Goal: Task Accomplishment & Management: Complete application form

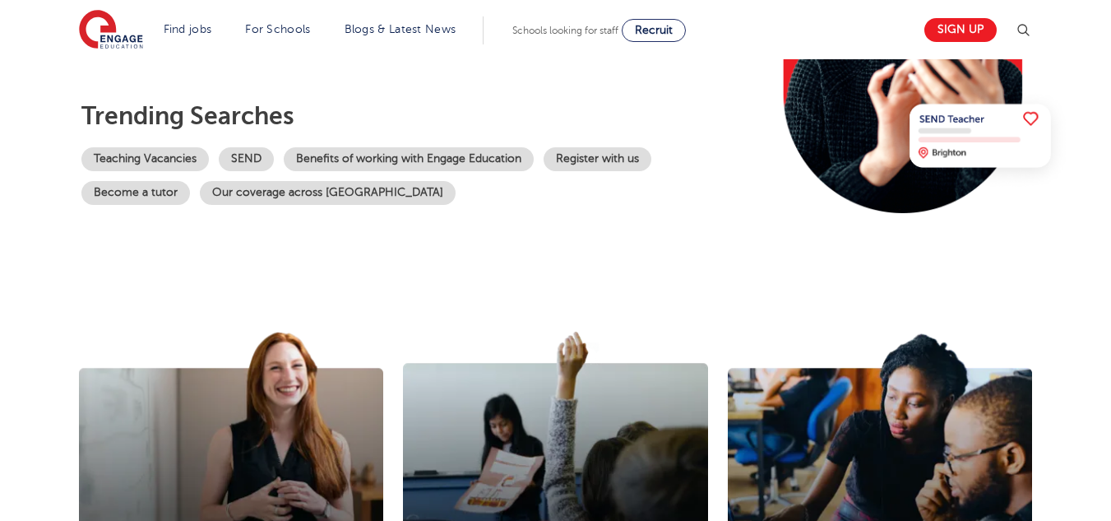
scroll to position [301, 0]
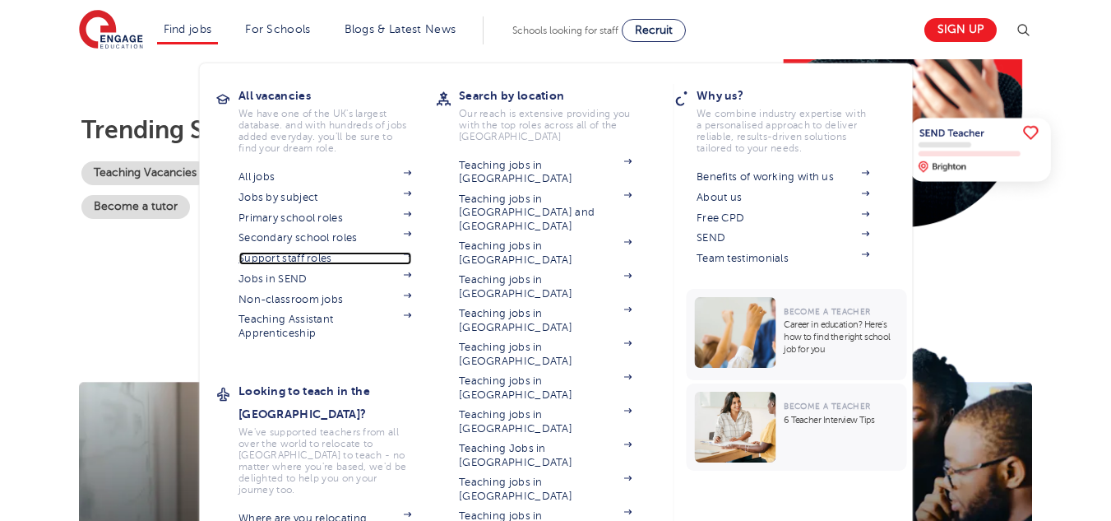
click at [300, 260] on link "Support staff roles" at bounding box center [324, 258] width 173 height 13
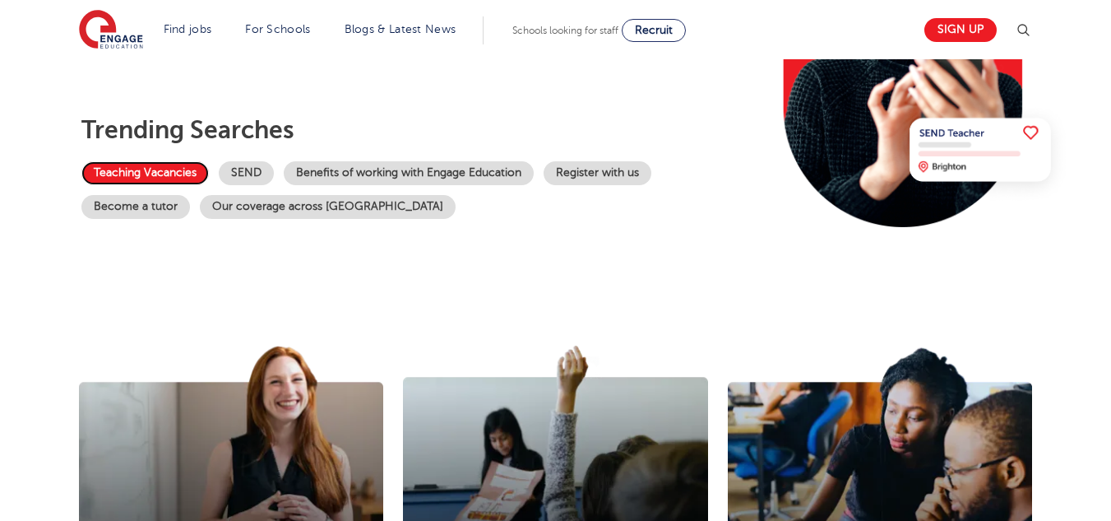
click at [173, 168] on link "Teaching Vacancies" at bounding box center [144, 173] width 127 height 24
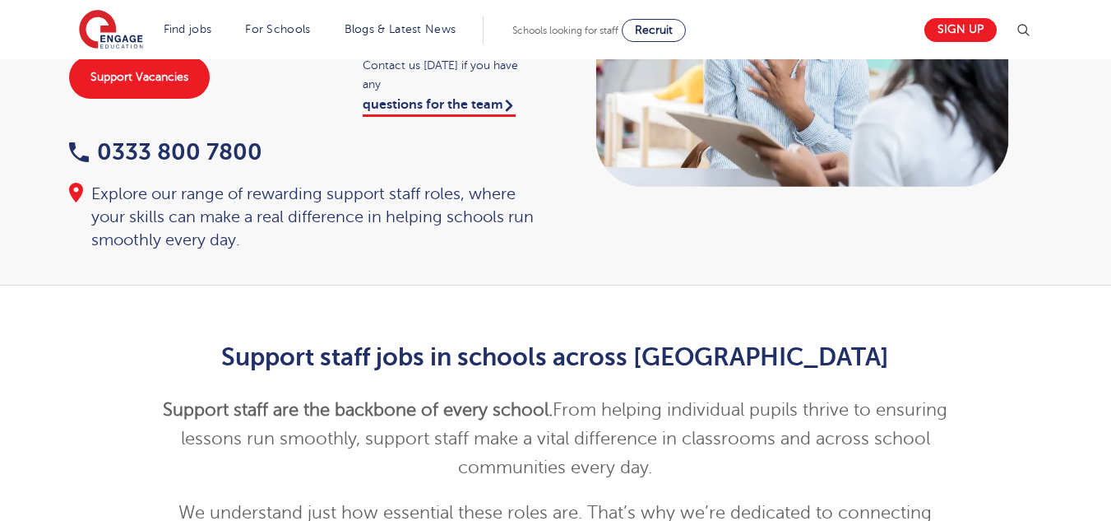
scroll to position [42, 0]
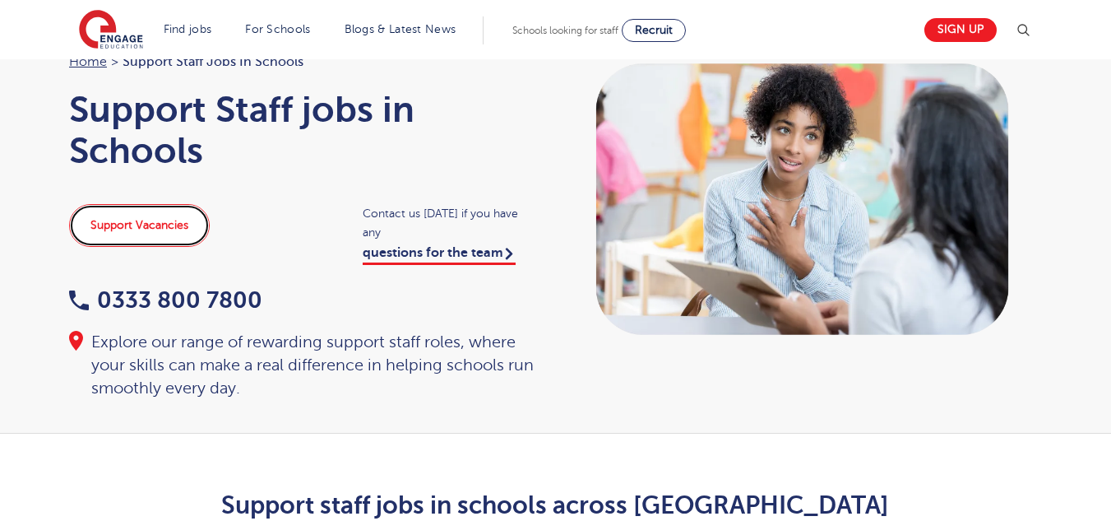
click at [172, 214] on link "Support Vacancies" at bounding box center [139, 225] width 141 height 43
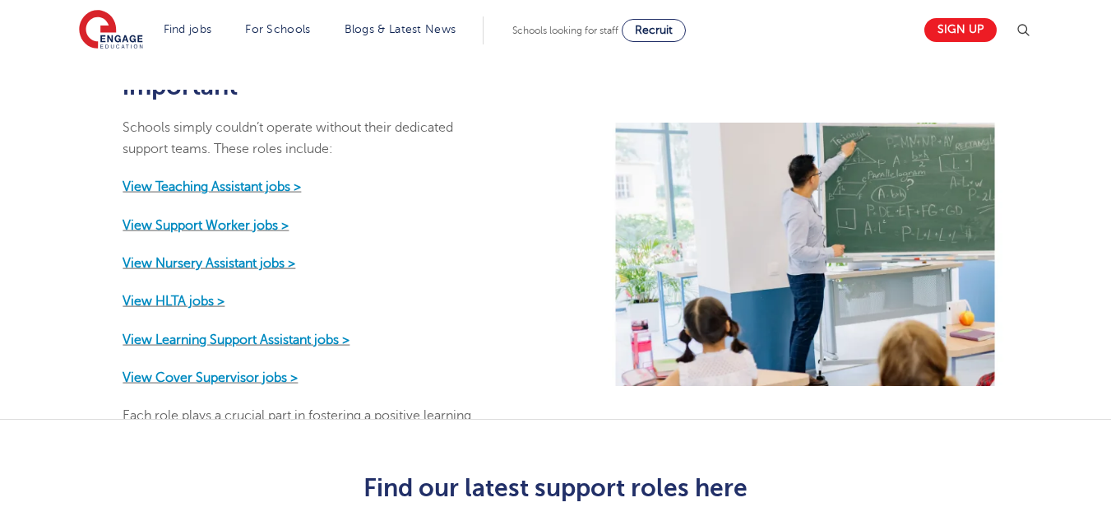
scroll to position [721, 0]
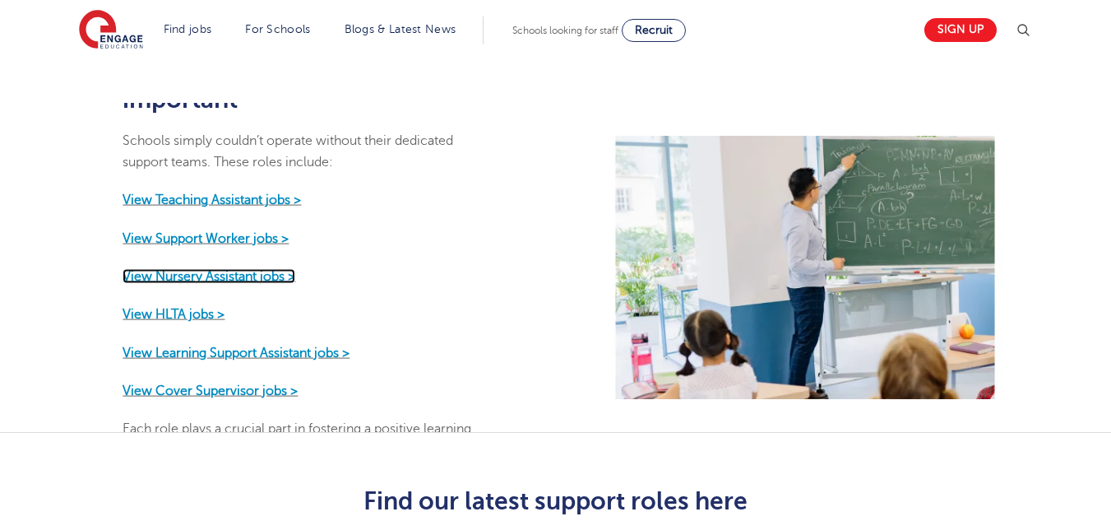
click at [274, 269] on strong "View Nursery Assistant jobs >" at bounding box center [209, 276] width 173 height 15
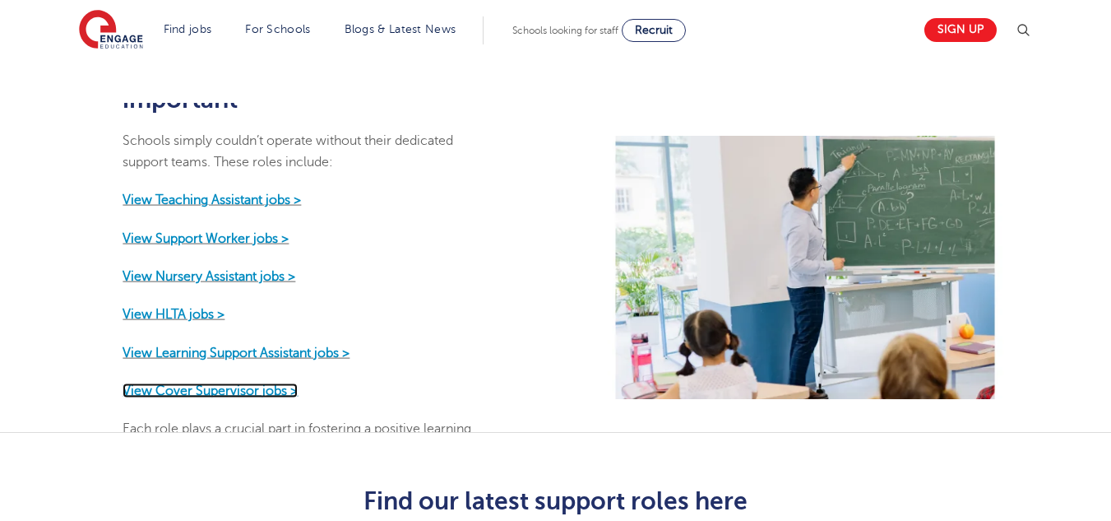
click at [222, 382] on strong "View Cover Supervisor jobs >" at bounding box center [210, 389] width 175 height 15
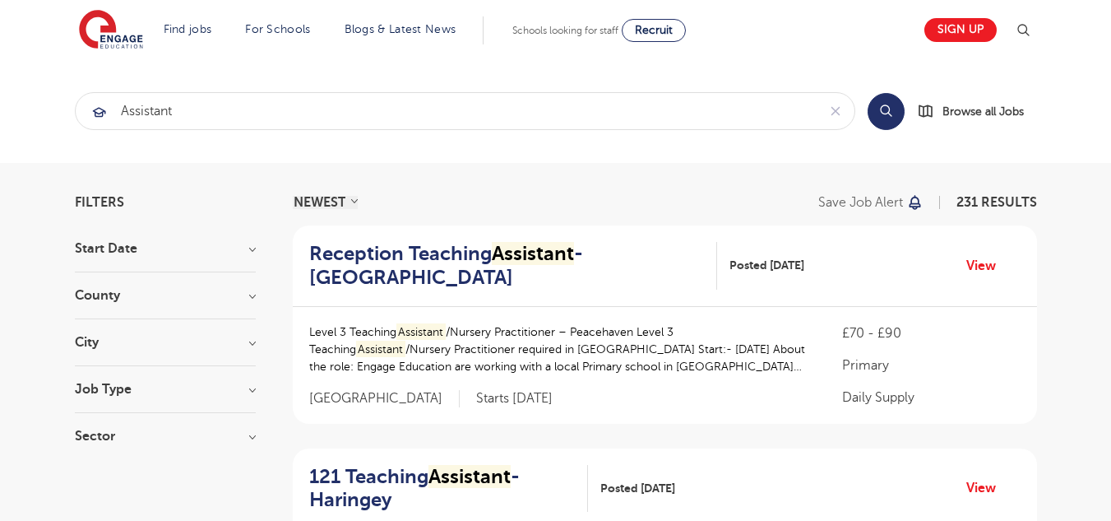
click at [165, 331] on section "Start Date September 48 [DATE] [DATE] Show more County [GEOGRAPHIC_DATA] 153 [G…" at bounding box center [165, 350] width 181 height 217
click at [157, 338] on h3 "City" at bounding box center [165, 342] width 181 height 13
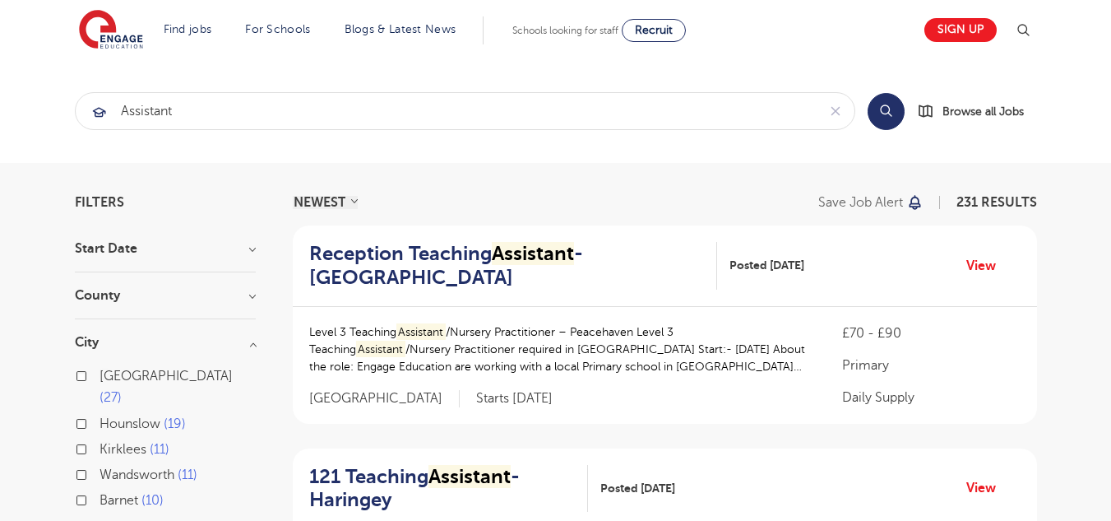
click at [118, 519] on button "Show more" at bounding box center [110, 526] width 70 height 15
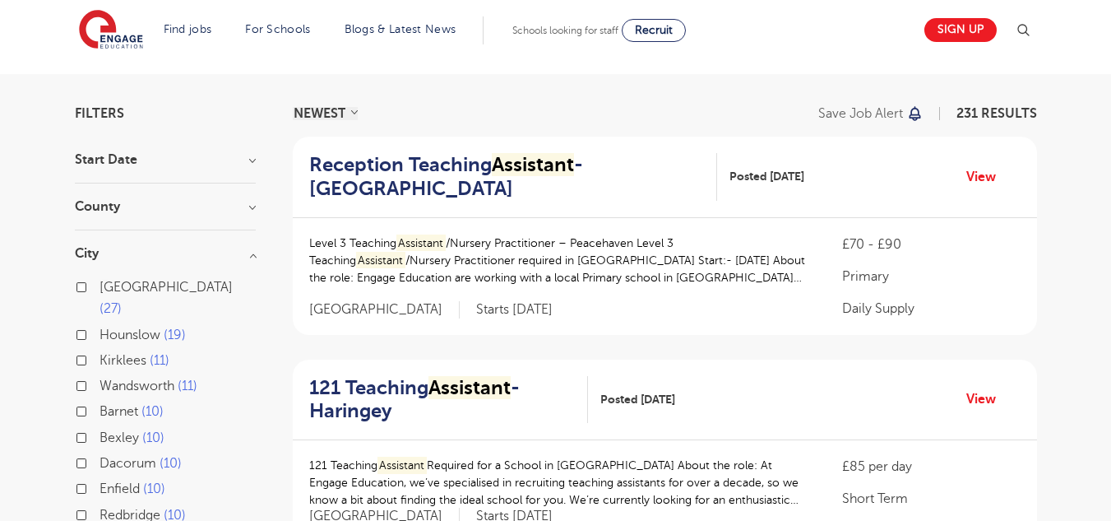
scroll to position [69, 0]
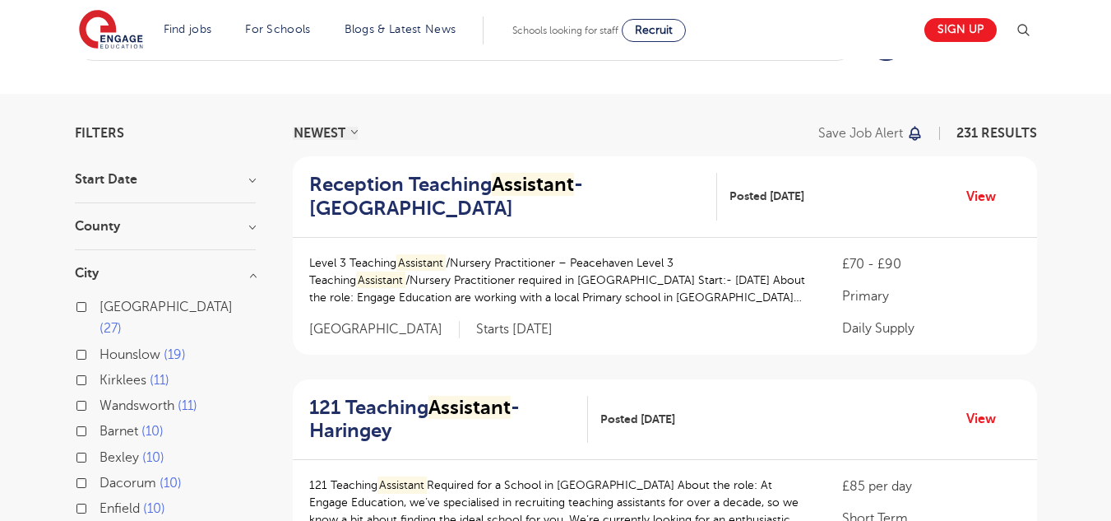
click at [246, 242] on div "County London 153 Leeds 27 Hertfordshire 25 Kirklees 11 West Sussex 5 Show more" at bounding box center [165, 235] width 181 height 30
click at [246, 238] on div "County London 153 Leeds 27 Hertfordshire 25 Kirklees 11 West Sussex 5 Show more" at bounding box center [165, 235] width 181 height 30
click at [249, 230] on h3 "County" at bounding box center [165, 226] width 181 height 13
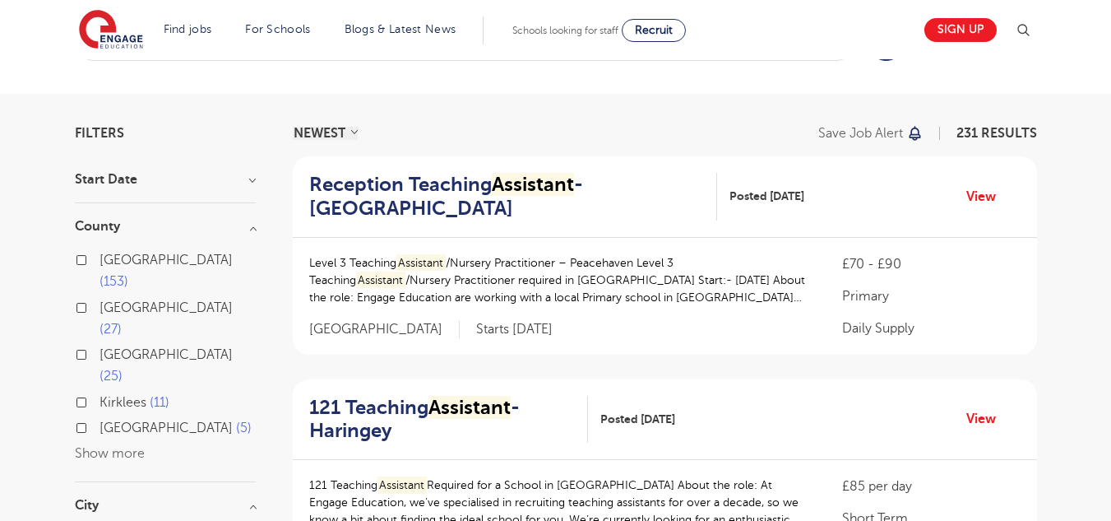
click at [128, 274] on span "153" at bounding box center [114, 281] width 29 height 15
click at [110, 257] on input "London 153" at bounding box center [105, 257] width 11 height 11
checkbox input "true"
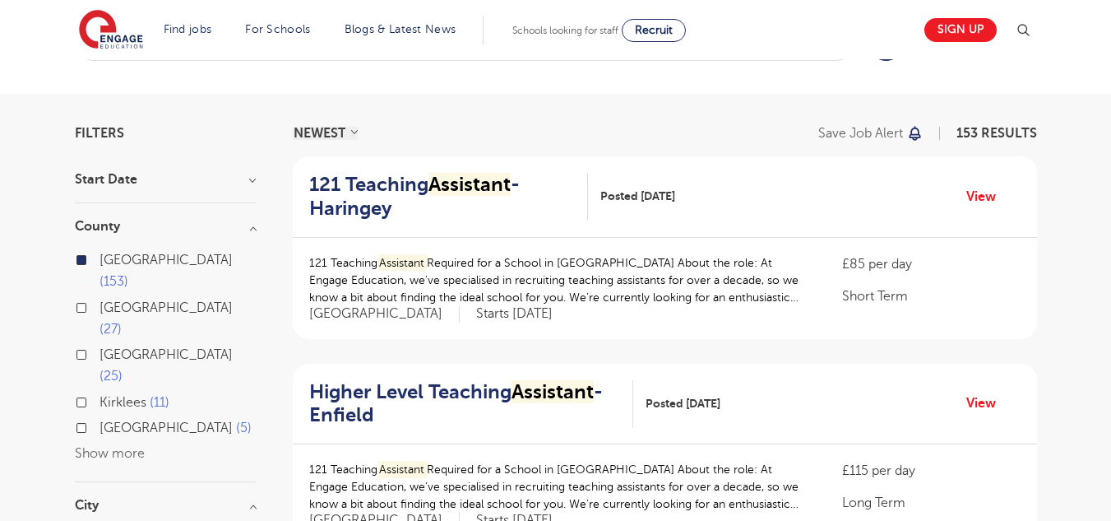
click at [212, 173] on h3 "Start Date" at bounding box center [165, 179] width 181 height 13
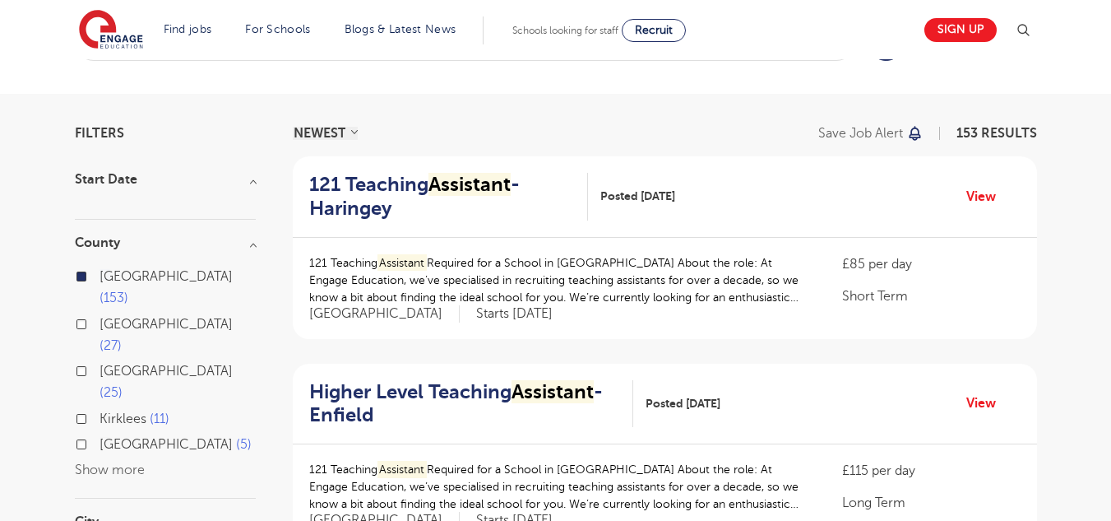
click at [229, 253] on div "London 153 Leeds 27 Hertfordshire 25 Kirklees 11 West Sussex 5 Show more" at bounding box center [165, 365] width 181 height 232
click at [256, 248] on h3 "County" at bounding box center [165, 242] width 181 height 13
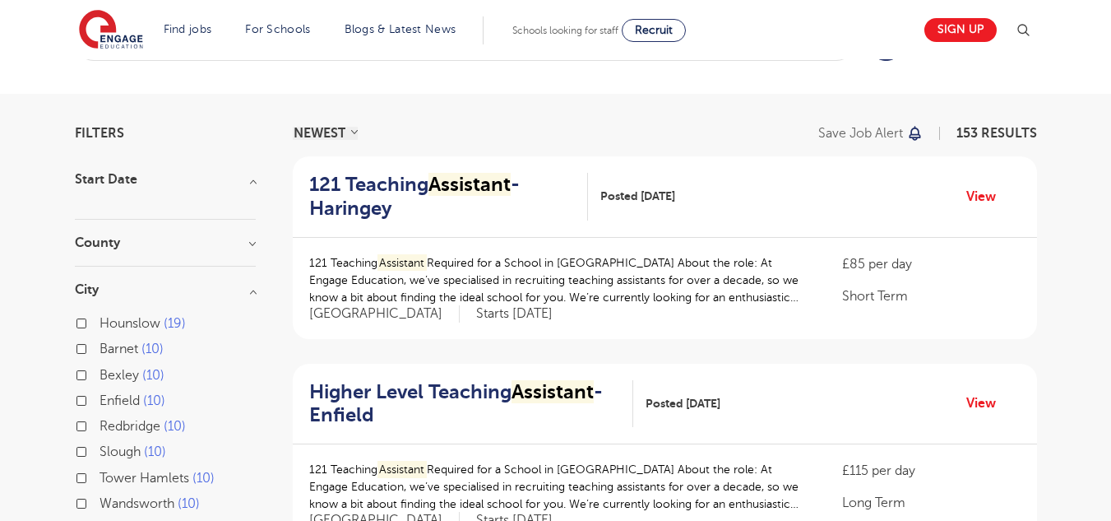
click at [249, 294] on h3 "City" at bounding box center [165, 289] width 181 height 13
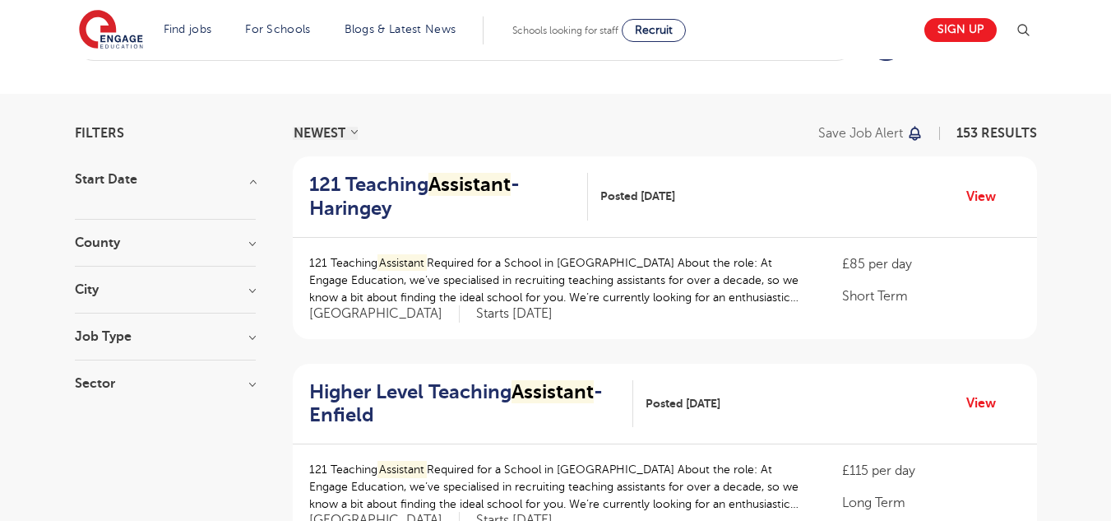
click at [249, 329] on section "Start Date County London 153 Leeds 27 Hertfordshire 25 Kirklees 11 West Sussex …" at bounding box center [165, 290] width 181 height 234
click at [248, 339] on h3 "Job Type" at bounding box center [165, 336] width 181 height 13
click at [246, 372] on section "Start Date County London 153 Leeds 27 Hertfordshire 25 Kirklees 11 West Sussex …" at bounding box center [165, 290] width 181 height 234
click at [246, 379] on h3 "Sector" at bounding box center [165, 383] width 181 height 13
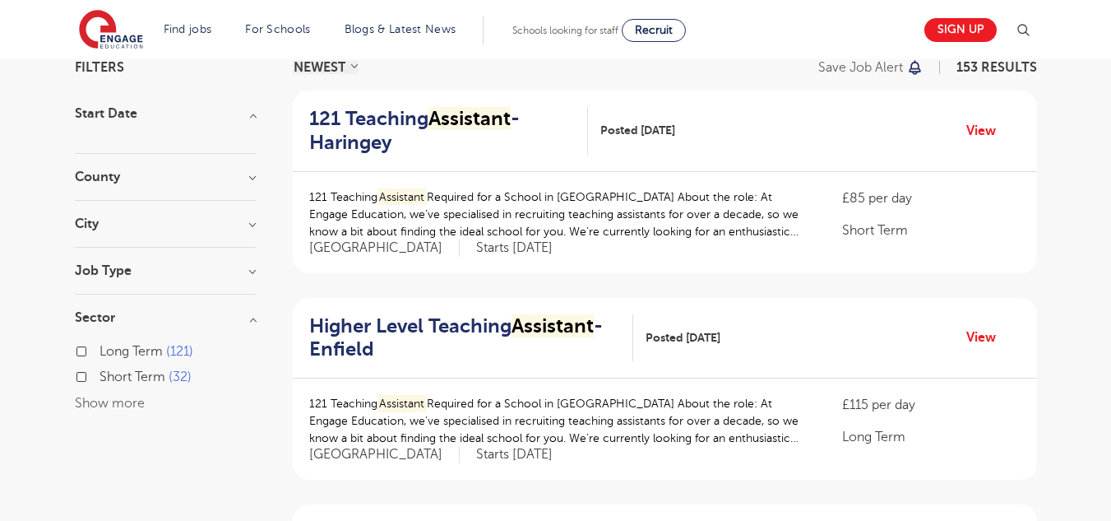
scroll to position [58, 0]
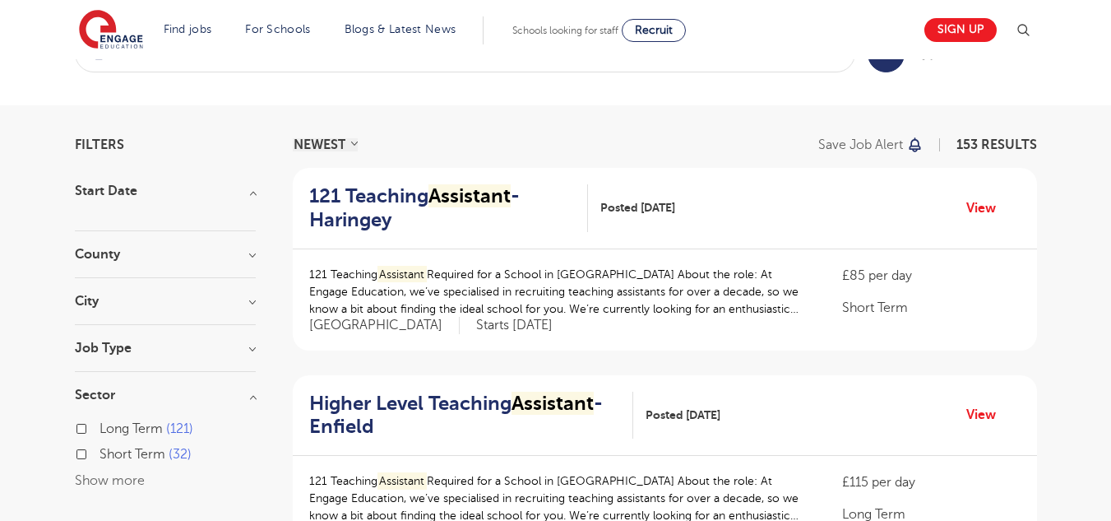
click at [169, 351] on h3 "Job Type" at bounding box center [165, 347] width 181 height 13
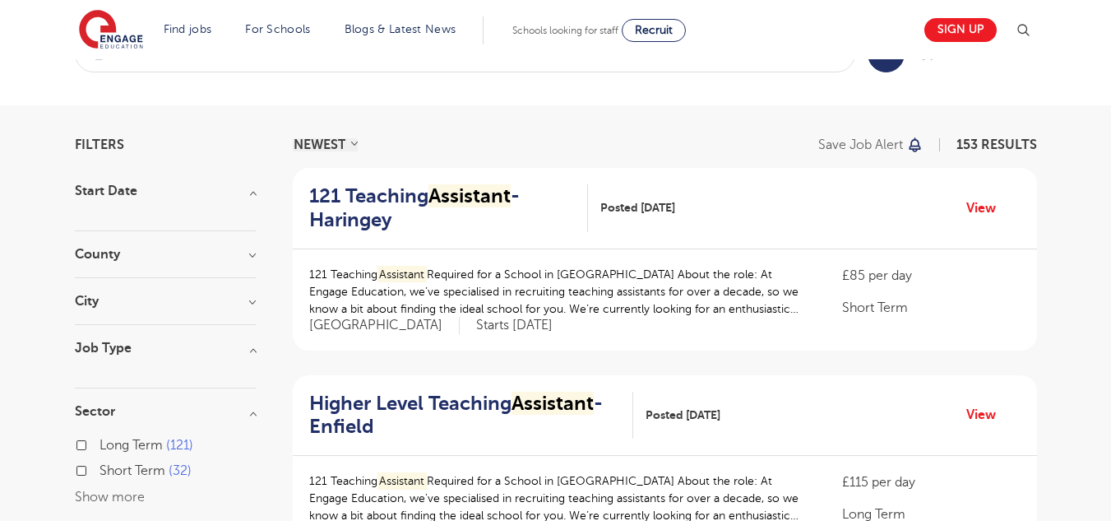
click at [199, 294] on section "Start Date County London 153 Leeds 27 Hertfordshire 25 Kirklees 11 West Sussex …" at bounding box center [165, 354] width 181 height 340
click at [243, 302] on h3 "City" at bounding box center [165, 300] width 181 height 13
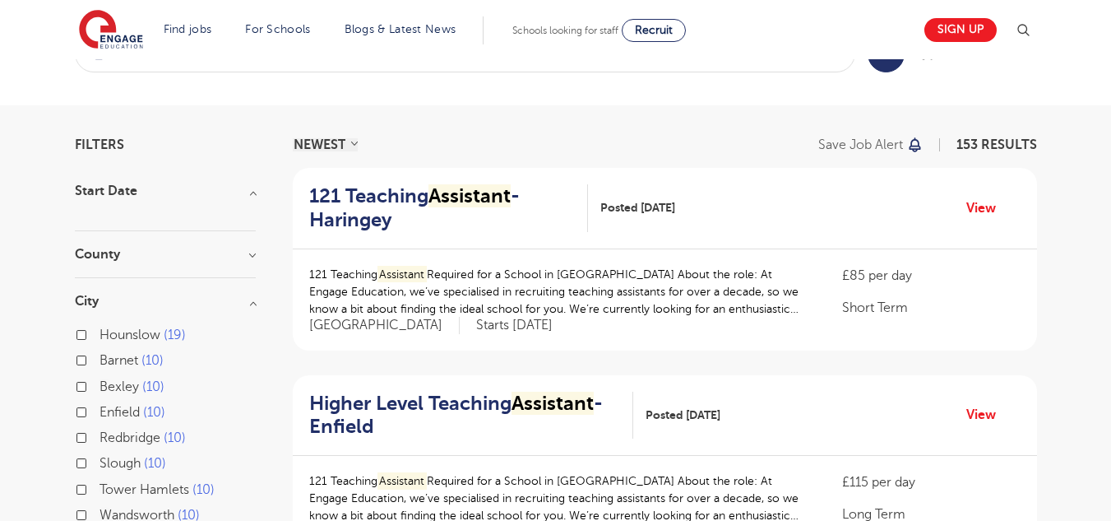
click at [143, 486] on span "Tower Hamlets" at bounding box center [145, 489] width 90 height 15
click at [110, 486] on input "Tower Hamlets 10" at bounding box center [105, 487] width 11 height 11
checkbox input "true"
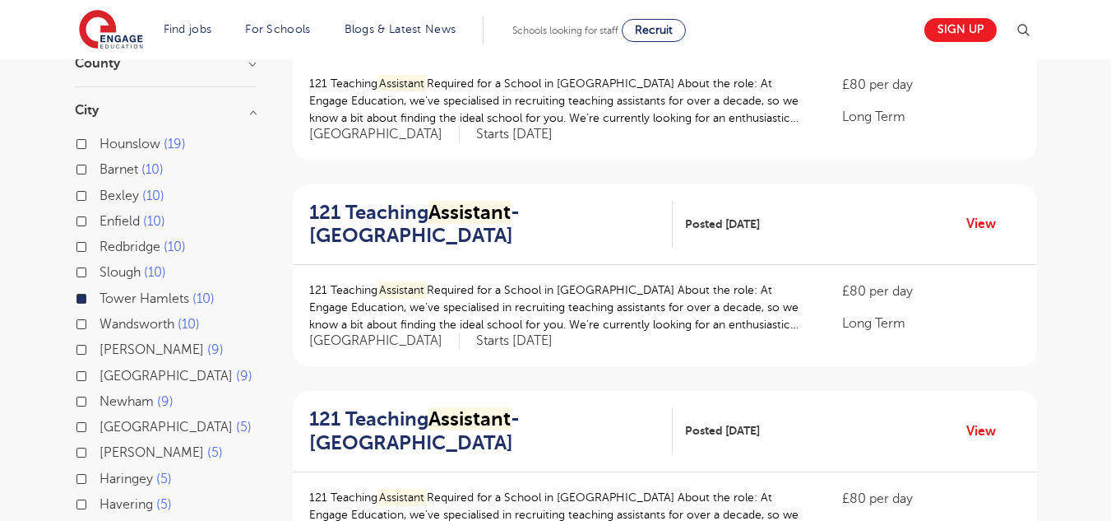
scroll to position [277, 0]
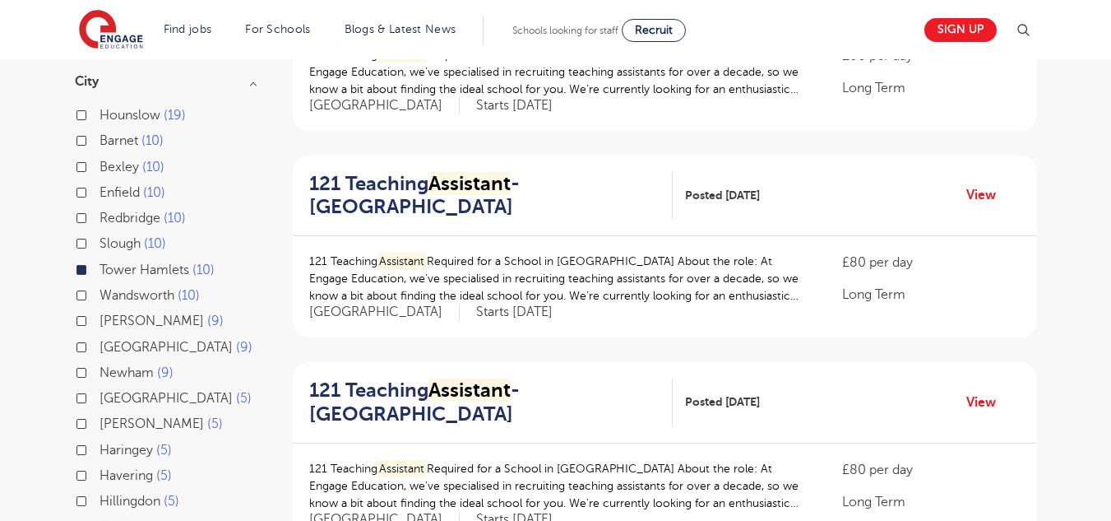
click at [133, 424] on span "Hackney" at bounding box center [152, 423] width 104 height 15
click at [110, 424] on input "Hackney 5" at bounding box center [105, 421] width 11 height 11
checkbox input "true"
click at [137, 270] on span "Tower Hamlets" at bounding box center [145, 269] width 90 height 15
click at [110, 270] on input "Tower Hamlets 10" at bounding box center [105, 267] width 11 height 11
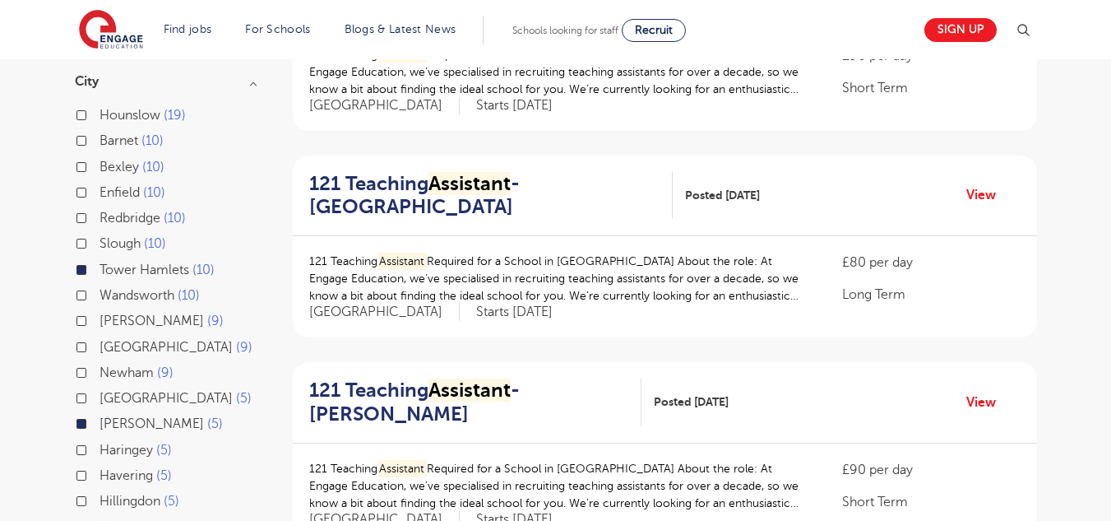
checkbox input "false"
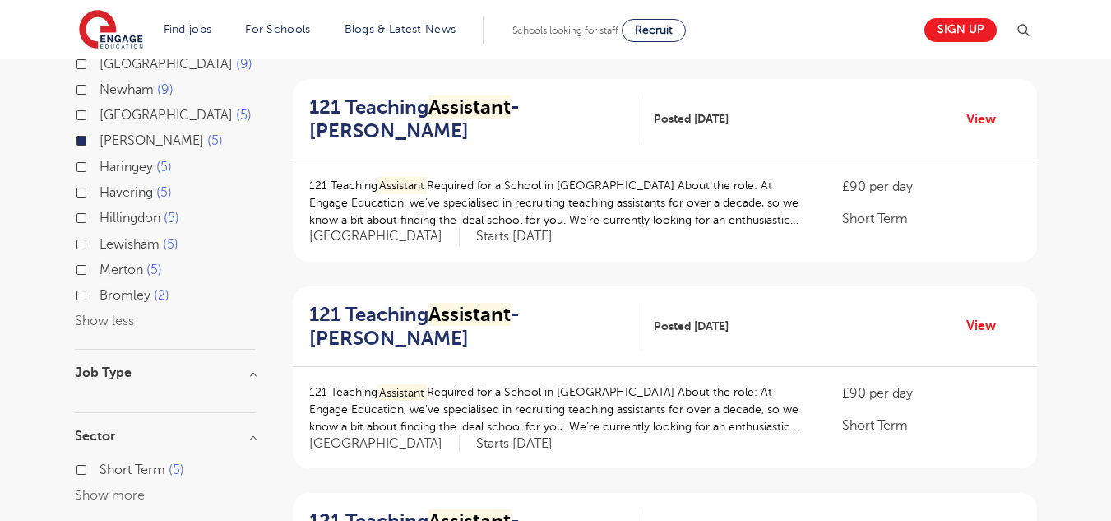
scroll to position [553, 0]
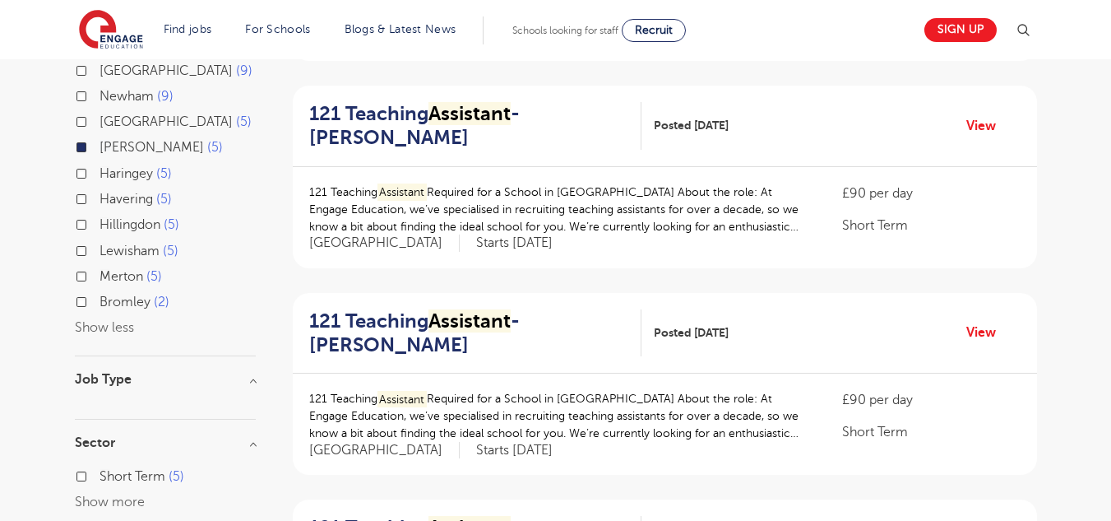
click at [136, 146] on span "Hackney" at bounding box center [152, 147] width 104 height 15
click at [110, 146] on input "Hackney 5" at bounding box center [105, 145] width 11 height 11
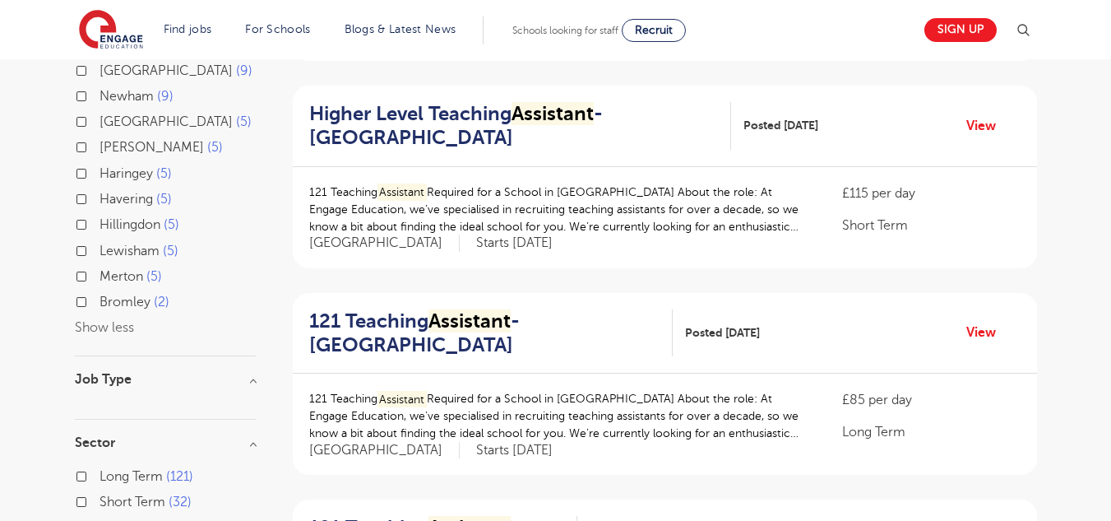
click at [162, 75] on span "Greenwich" at bounding box center [166, 70] width 133 height 15
click at [110, 74] on input "Greenwich 9" at bounding box center [105, 68] width 11 height 11
checkbox input "true"
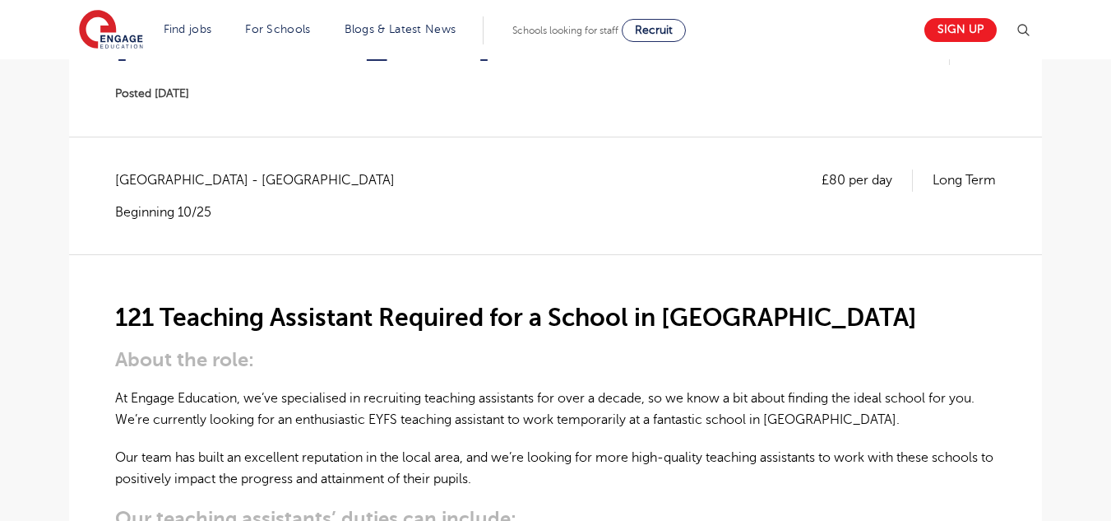
scroll to position [200, 0]
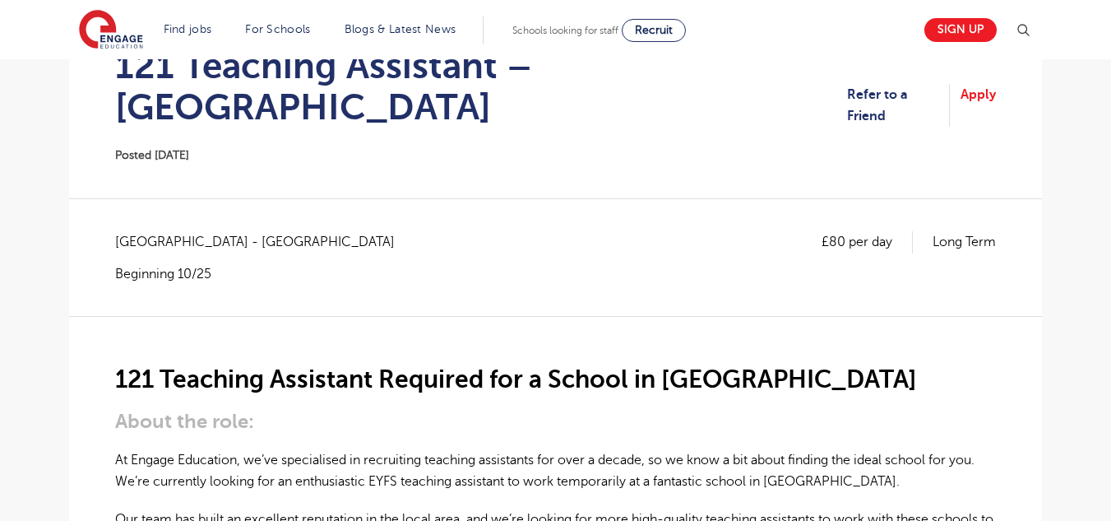
click at [996, 99] on section "121 Teaching Assistant – Redbridge Posted 08/09/25 Refer to a Friend Apply" at bounding box center [555, 105] width 947 height 186
click at [989, 90] on link "Apply" at bounding box center [978, 106] width 35 height 44
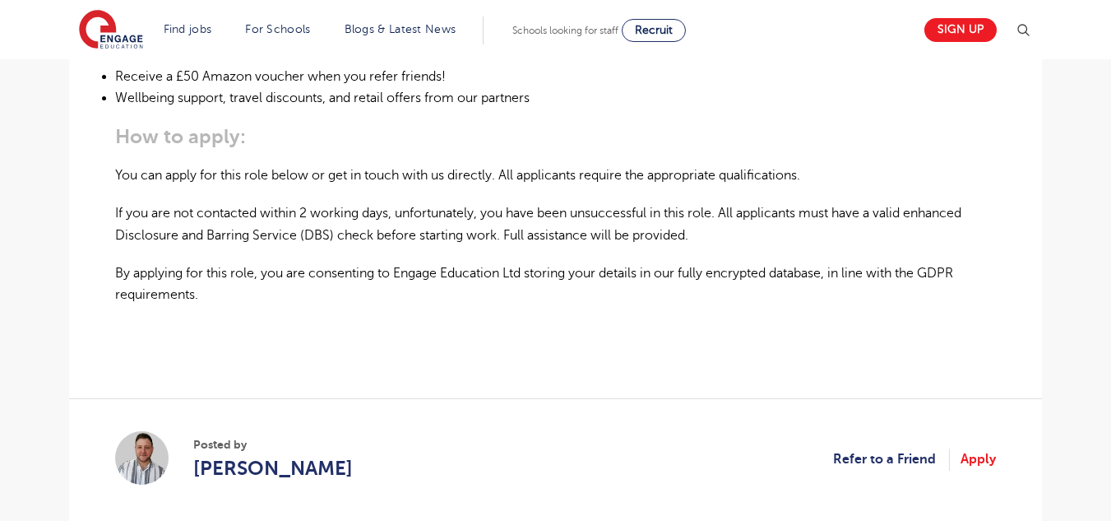
scroll to position [1341, 0]
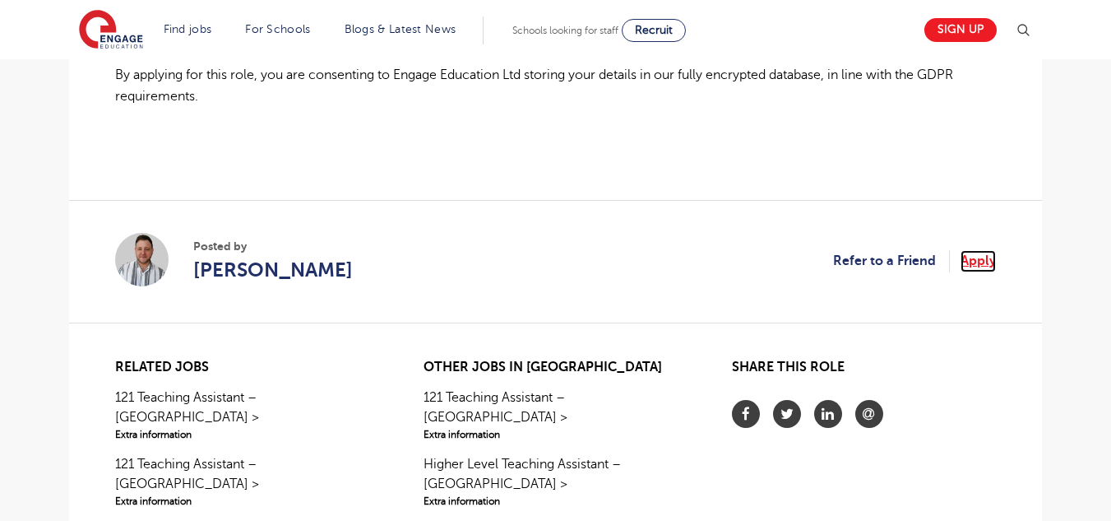
click at [987, 250] on link "Apply" at bounding box center [978, 260] width 35 height 21
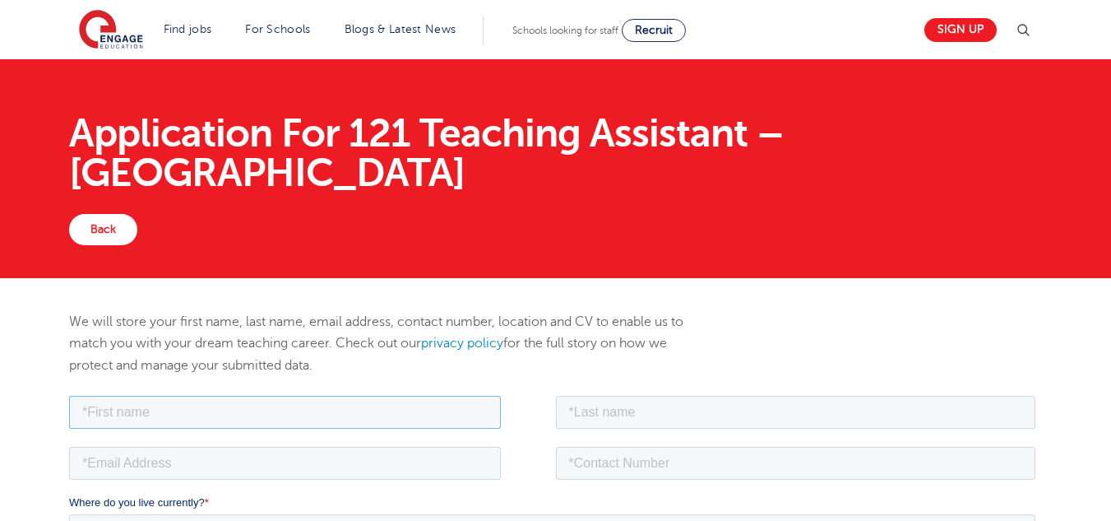
click at [390, 423] on input "text" at bounding box center [285, 411] width 432 height 33
type input "[PERSON_NAME]"
click at [234, 456] on input "email" at bounding box center [285, 462] width 432 height 33
type input "samihanasrin64@gmail.com"
click at [655, 426] on input "text" at bounding box center [796, 411] width 480 height 33
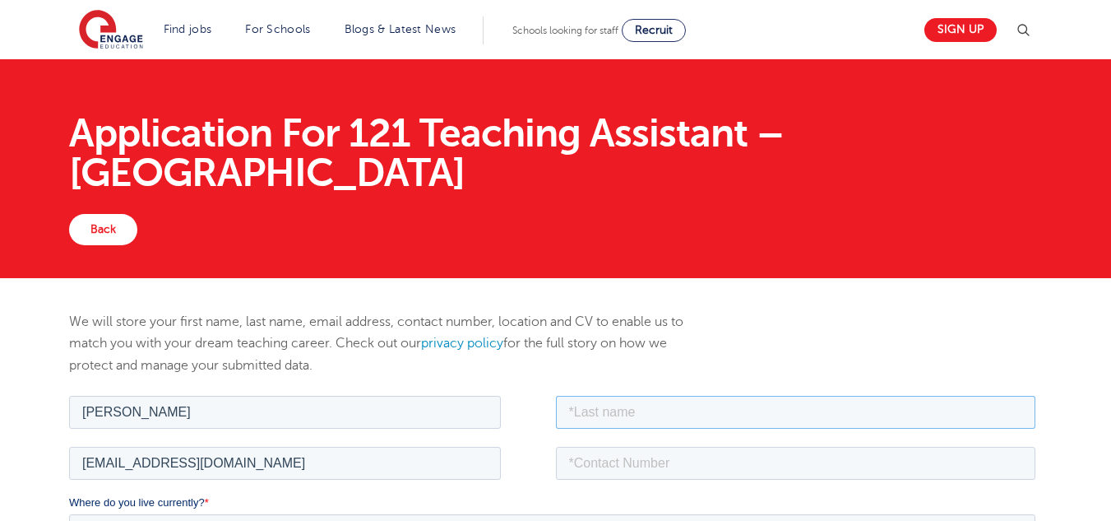
type input "nasrin"
click at [666, 456] on input "tel" at bounding box center [796, 462] width 480 height 33
type input "07949743614"
click at [618, 520] on select "Please Select UK Canada Ireland Australia New Zealand Europe USA South Africa J…" at bounding box center [552, 529] width 966 height 33
select select "UK"
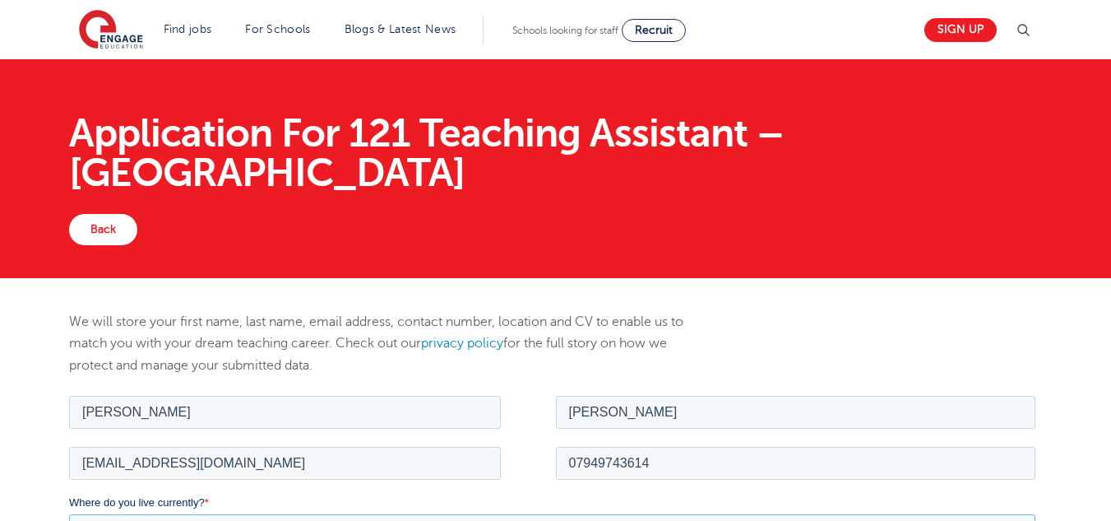
click at [69, 513] on select "Please Select UK Canada Ireland Australia New Zealand Europe USA South Africa J…" at bounding box center [552, 529] width 966 height 33
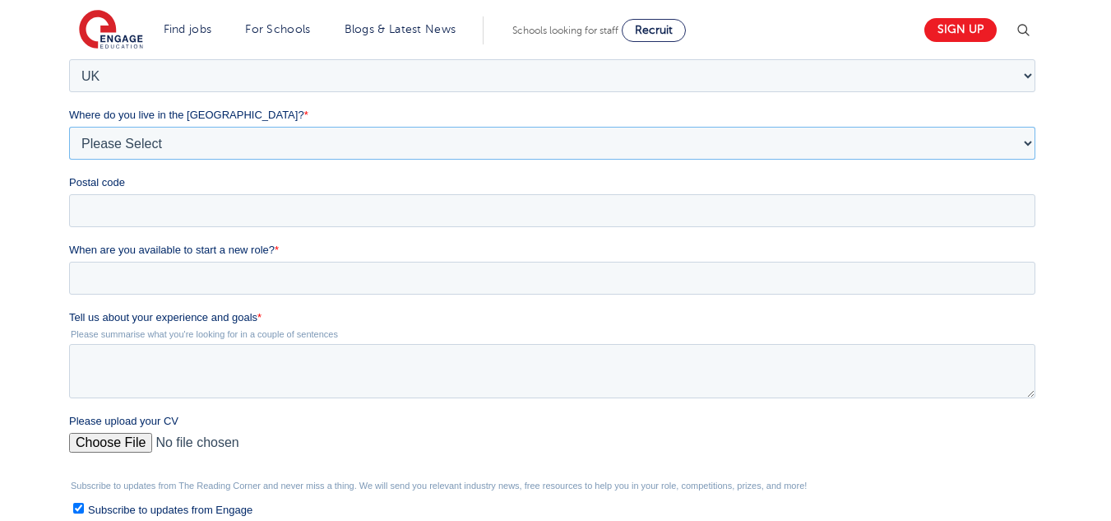
click at [308, 138] on select "Please Select Overseas [GEOGRAPHIC_DATA] [GEOGRAPHIC_DATA] [GEOGRAPHIC_DATA] [G…" at bounding box center [552, 143] width 966 height 33
click at [476, 125] on div "Where do you live in the UK? * Please Select Overseas Barnsley Bedfordshire Ber…" at bounding box center [555, 133] width 973 height 53
click at [475, 140] on select "Please Select Overseas [GEOGRAPHIC_DATA] [GEOGRAPHIC_DATA] [GEOGRAPHIC_DATA] [G…" at bounding box center [552, 143] width 966 height 33
select select "[GEOGRAPHIC_DATA]"
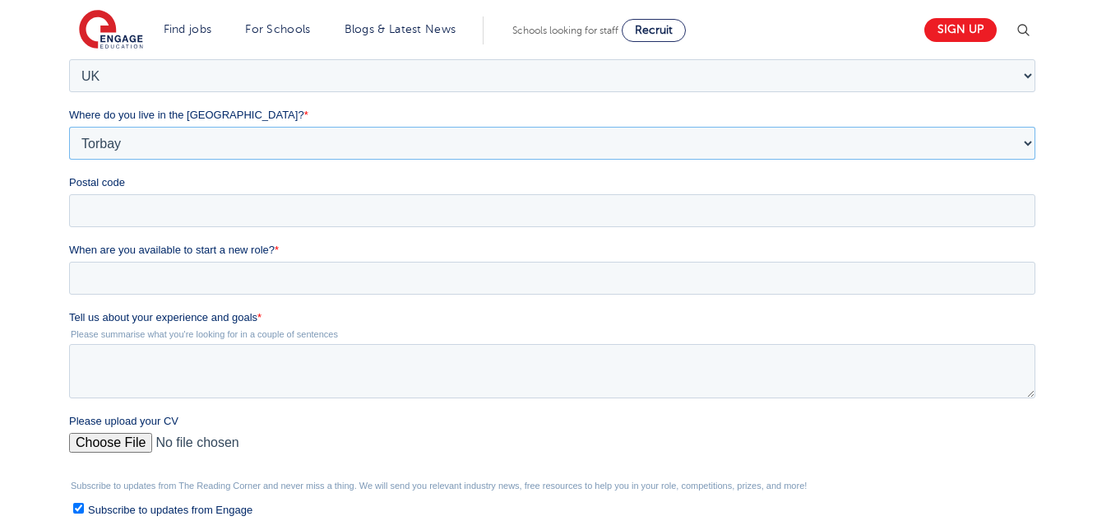
click at [69, 160] on select "Please Select Overseas [GEOGRAPHIC_DATA] [GEOGRAPHIC_DATA] [GEOGRAPHIC_DATA] [G…" at bounding box center [552, 143] width 966 height 33
click at [295, 284] on input "When are you available to start a new role? *" at bounding box center [552, 278] width 966 height 33
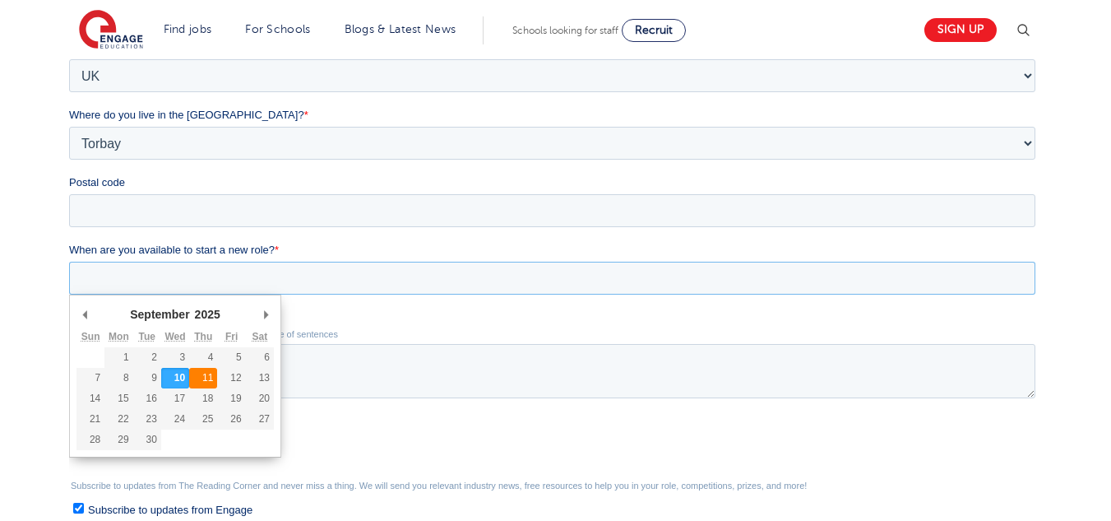
type div "[DATE]"
type input "[DATE]"
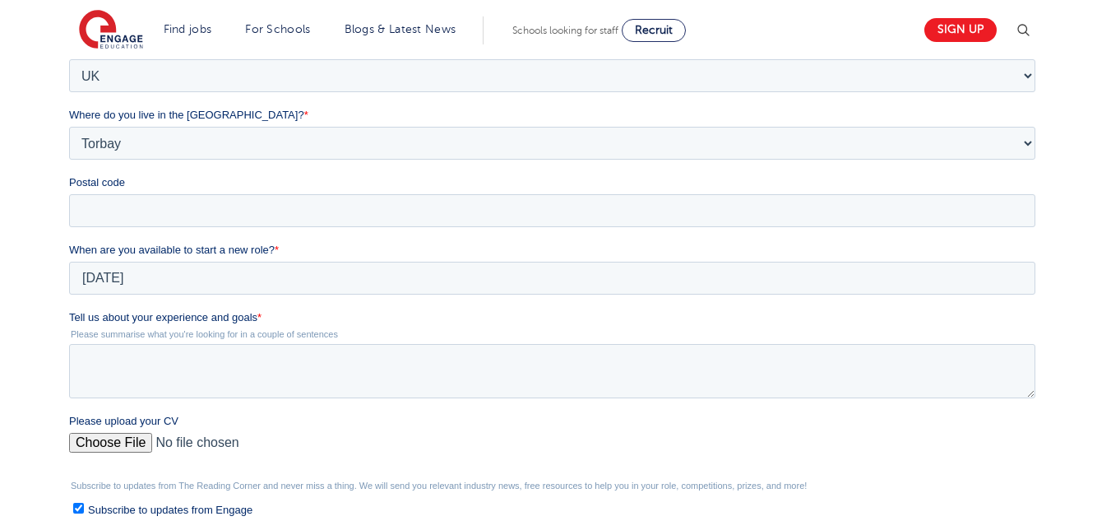
click at [132, 443] on input "Please upload your CV" at bounding box center [552, 449] width 966 height 33
type input "C:\fakepath\[PERSON_NAME] cv.pdf"
click at [120, 511] on span "Subscribe to updates from Engage" at bounding box center [170, 509] width 164 height 12
click at [84, 511] on input "Subscribe to updates from Engage" at bounding box center [78, 507] width 11 height 11
checkbox input "false"
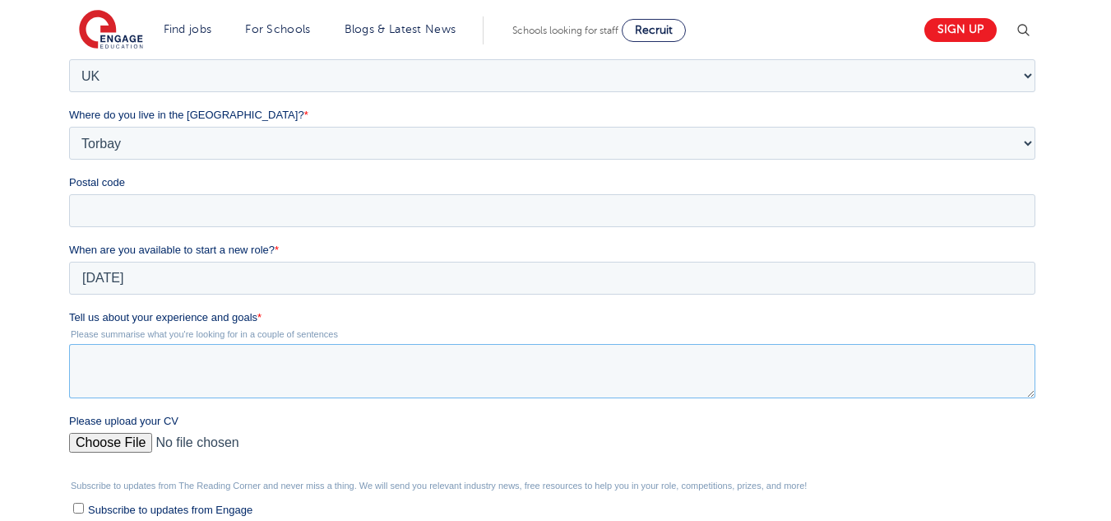
click at [236, 382] on textarea "Tell us about your experience and goals *" at bounding box center [552, 371] width 966 height 54
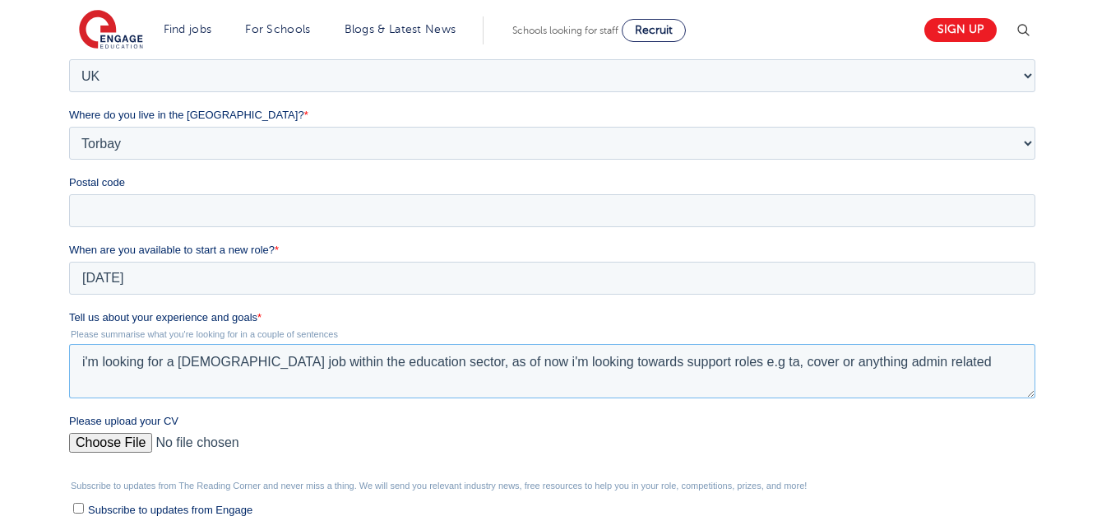
scroll to position [717, 0]
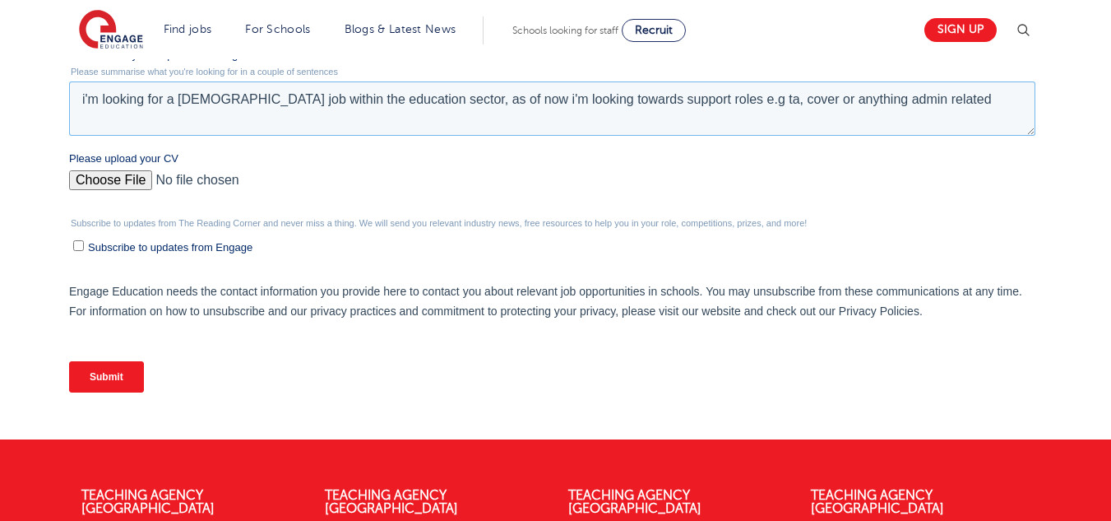
type textarea "i'm looking for a part time job within the education sector, as of now i'm look…"
click at [107, 377] on input "Submit" at bounding box center [106, 376] width 75 height 31
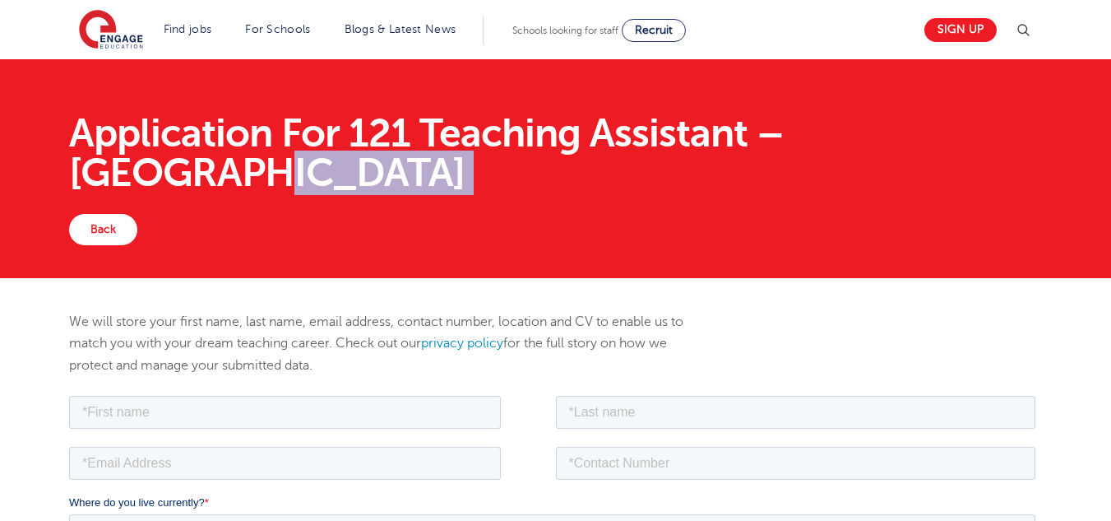
drag, startPoint x: 1106, startPoint y: 191, endPoint x: 1106, endPoint y: 223, distance: 32.1
click at [1106, 223] on div "Application For 121 Teaching Assistant – Redbridge Back" at bounding box center [555, 168] width 1111 height 219
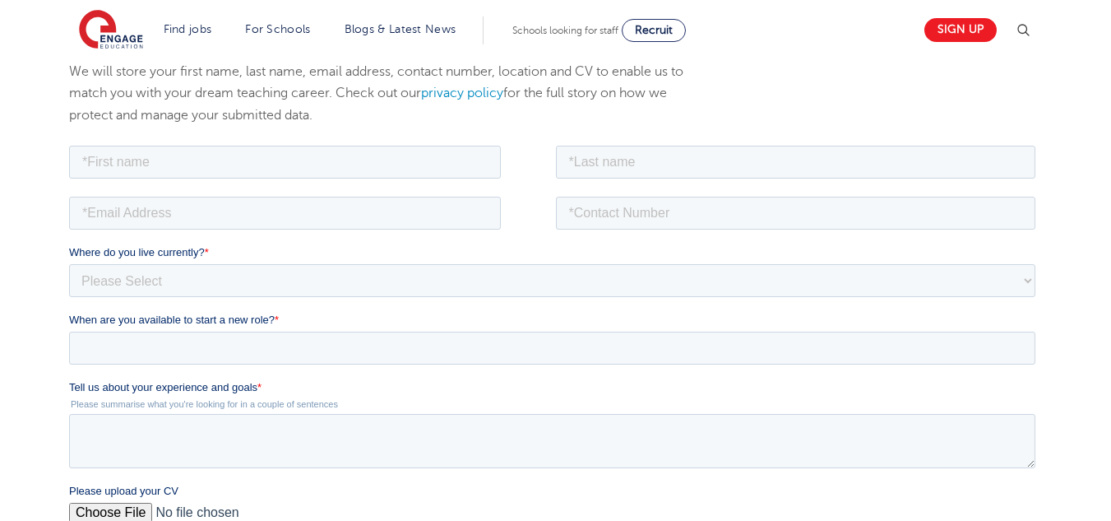
scroll to position [201, 0]
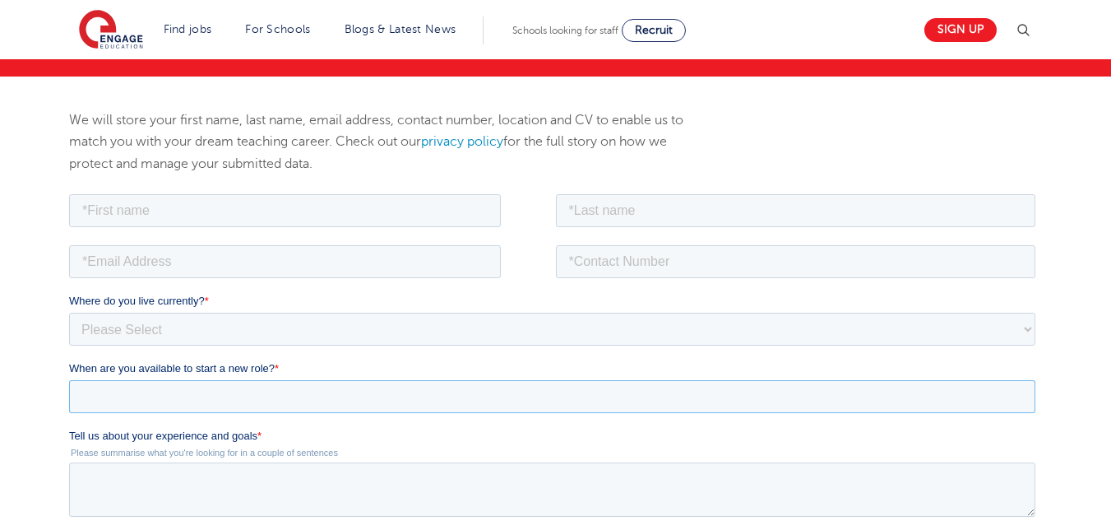
click at [443, 388] on input "When are you available to start a new role? *" at bounding box center [552, 395] width 966 height 33
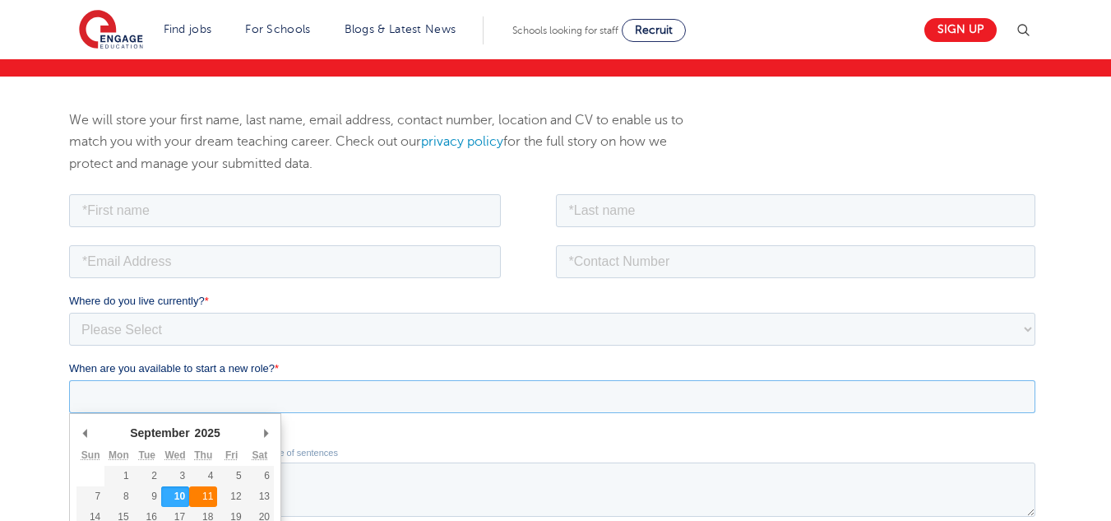
type div "[DATE]"
type input "[DATE]"
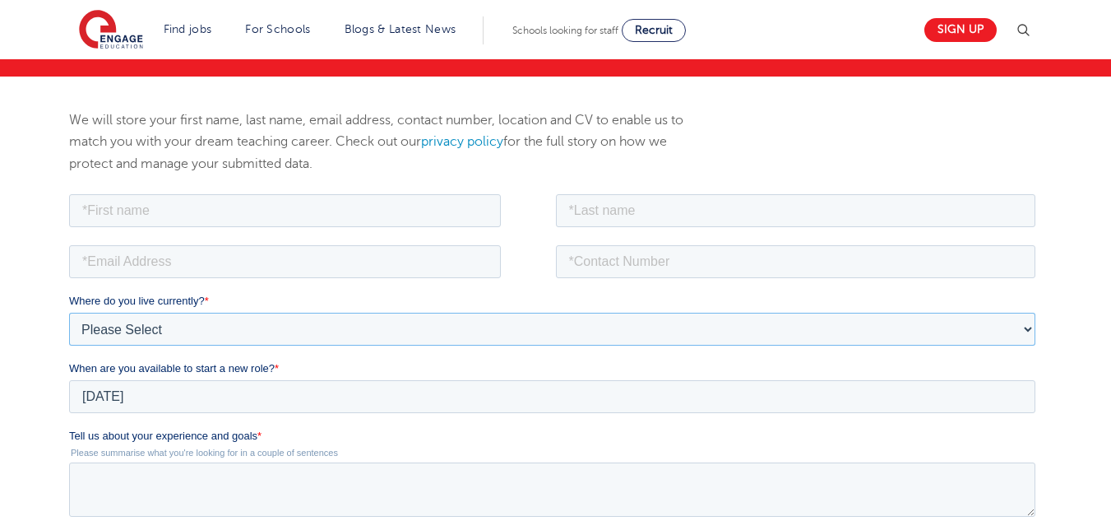
click at [196, 331] on select "Please Select [GEOGRAPHIC_DATA] [GEOGRAPHIC_DATA] [GEOGRAPHIC_DATA] [GEOGRAPHIC…" at bounding box center [552, 328] width 966 height 33
select select "UK"
click at [69, 312] on select "Please Select [GEOGRAPHIC_DATA] [GEOGRAPHIC_DATA] [GEOGRAPHIC_DATA] [GEOGRAPHIC…" at bounding box center [552, 328] width 966 height 33
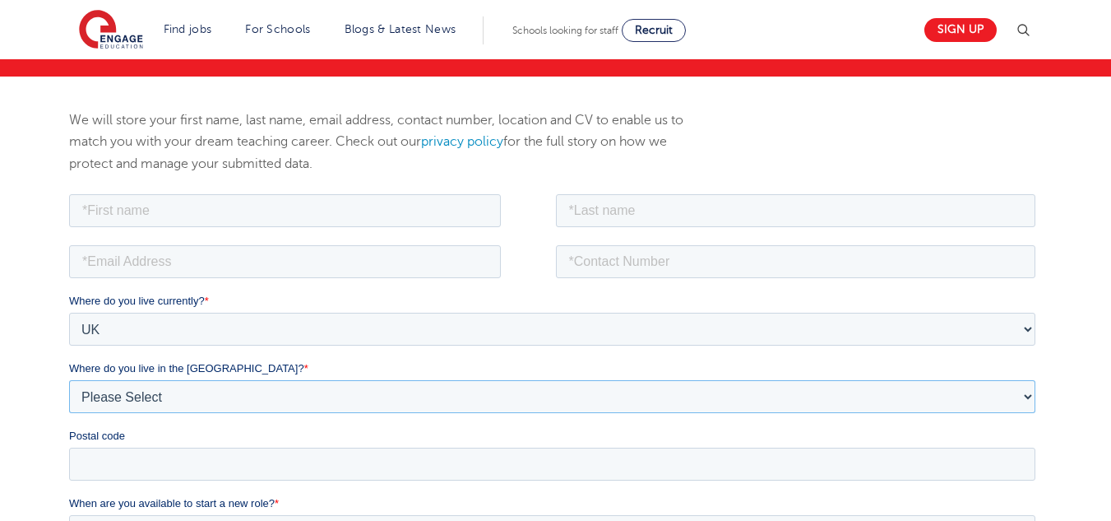
click at [180, 390] on select "Please Select Overseas [GEOGRAPHIC_DATA] [GEOGRAPHIC_DATA] [GEOGRAPHIC_DATA] [G…" at bounding box center [552, 395] width 966 height 33
select select "[GEOGRAPHIC_DATA]"
click at [69, 379] on select "Please Select Overseas Barnsley Bedfordshire Berkshire Bournemouth Bracknell Fo…" at bounding box center [552, 395] width 966 height 33
click at [184, 222] on input "text" at bounding box center [285, 209] width 432 height 33
type input "samiha"
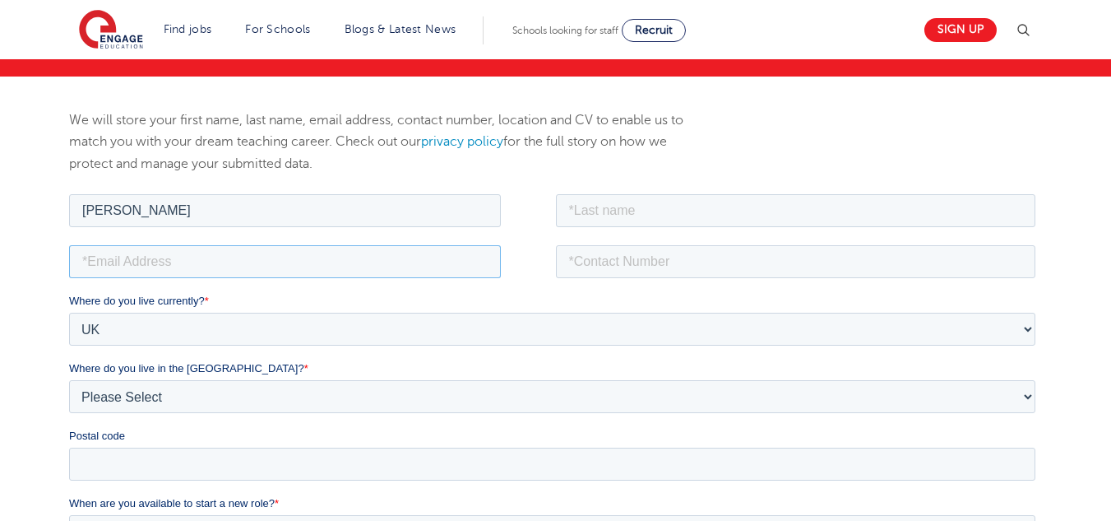
click at [193, 264] on input "email" at bounding box center [285, 260] width 432 height 33
type input "samihanasrin64@gmail.com"
click at [588, 263] on input "tel" at bounding box center [796, 260] width 480 height 33
type input "07949743614"
type input "E1 2QL"
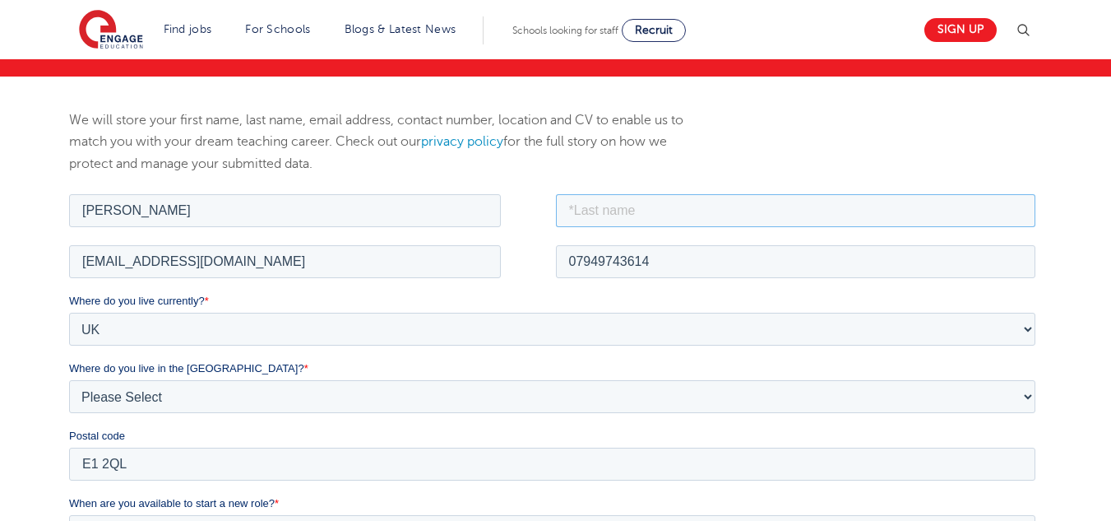
click at [637, 211] on input "text" at bounding box center [796, 209] width 480 height 33
type input "nasrin"
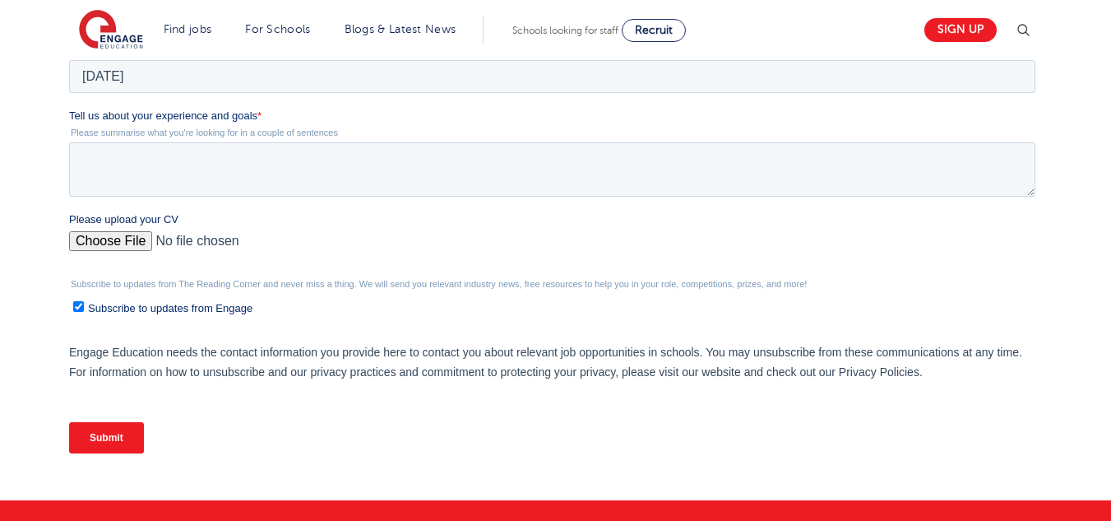
click at [109, 233] on input "Please upload your CV" at bounding box center [552, 247] width 966 height 33
type input "C:\fakepath\samiha cv.pdf"
click at [107, 305] on span "Subscribe to updates from Engage" at bounding box center [170, 308] width 164 height 12
click at [84, 305] on input "Subscribe to updates from Engage" at bounding box center [78, 306] width 11 height 11
checkbox input "false"
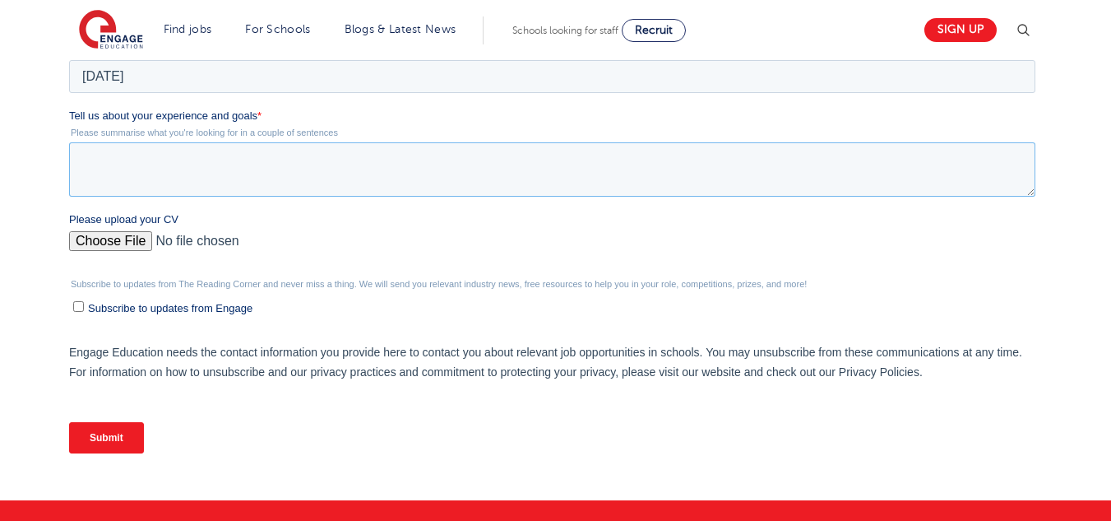
click at [131, 174] on textarea "Tell us about your experience and goals *" at bounding box center [552, 169] width 966 height 54
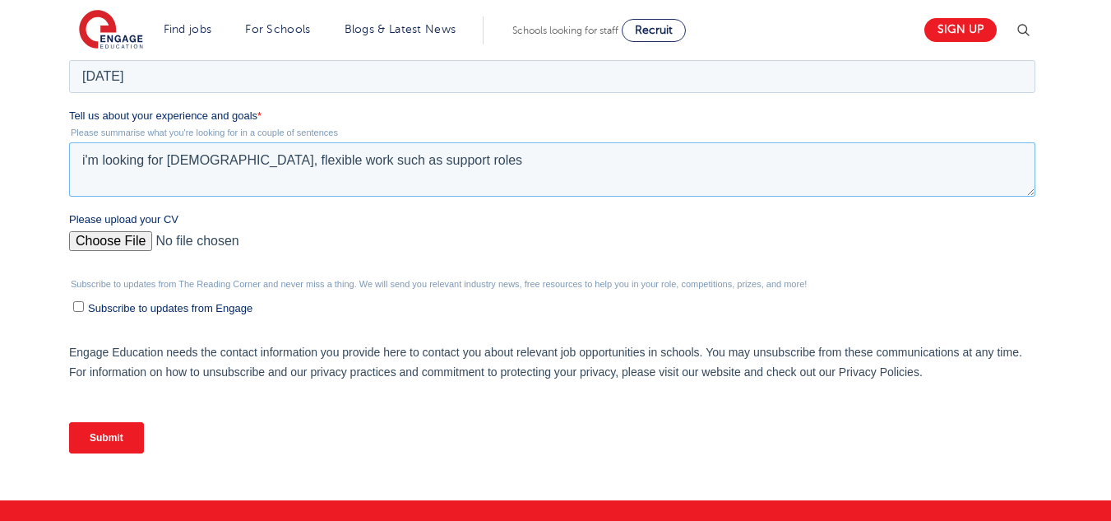
type textarea "i'm looking for part time, flexible work such as support roles"
click at [92, 447] on input "Submit" at bounding box center [106, 437] width 75 height 31
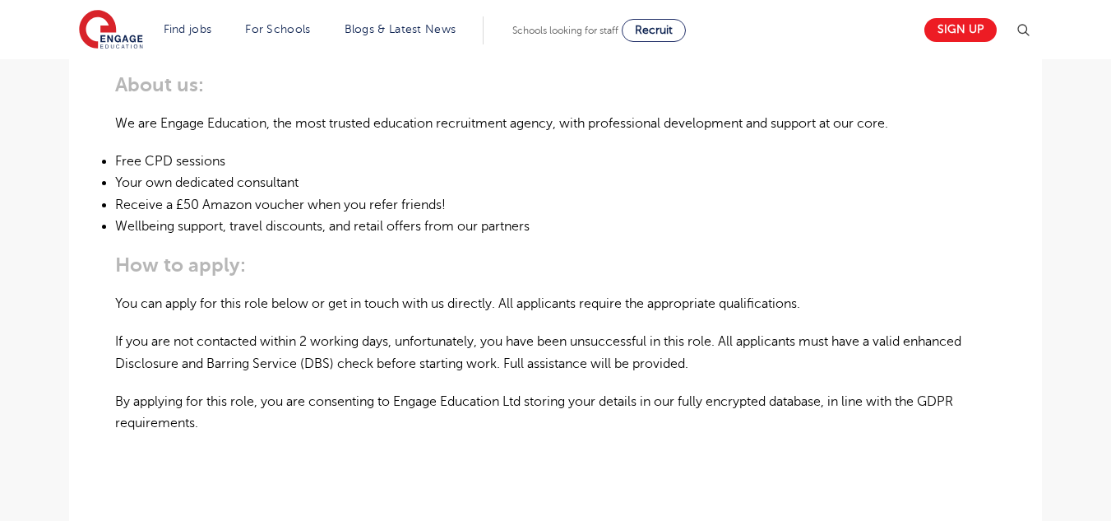
scroll to position [1081, 0]
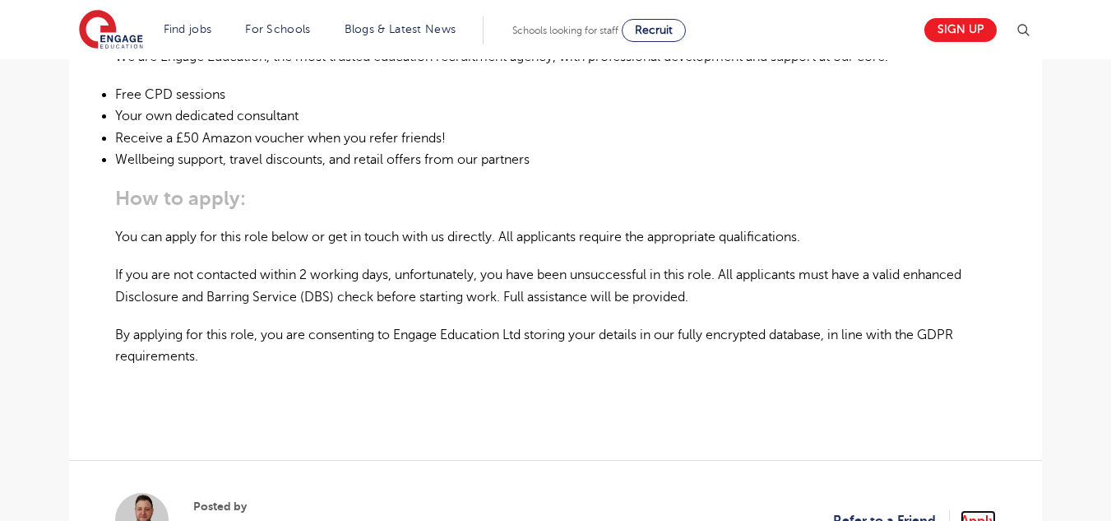
click at [992, 510] on link "Apply" at bounding box center [978, 520] width 35 height 21
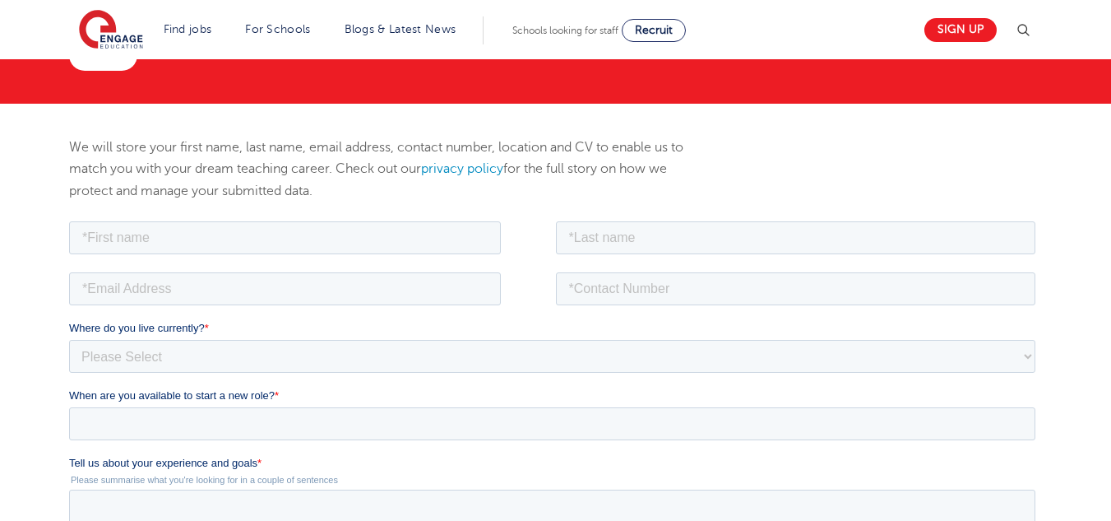
scroll to position [194, 0]
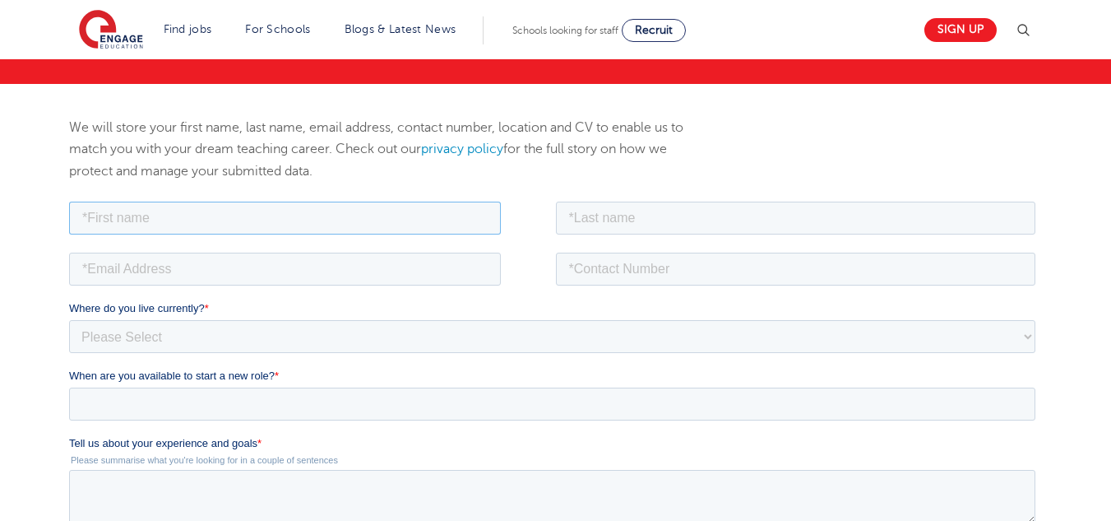
click at [436, 225] on input "text" at bounding box center [285, 217] width 432 height 33
type input "samiha"
click at [232, 263] on input "email" at bounding box center [285, 268] width 432 height 33
type input "samihanasrin64@gmail.com"
click at [626, 239] on fieldset "samiha" at bounding box center [555, 222] width 973 height 51
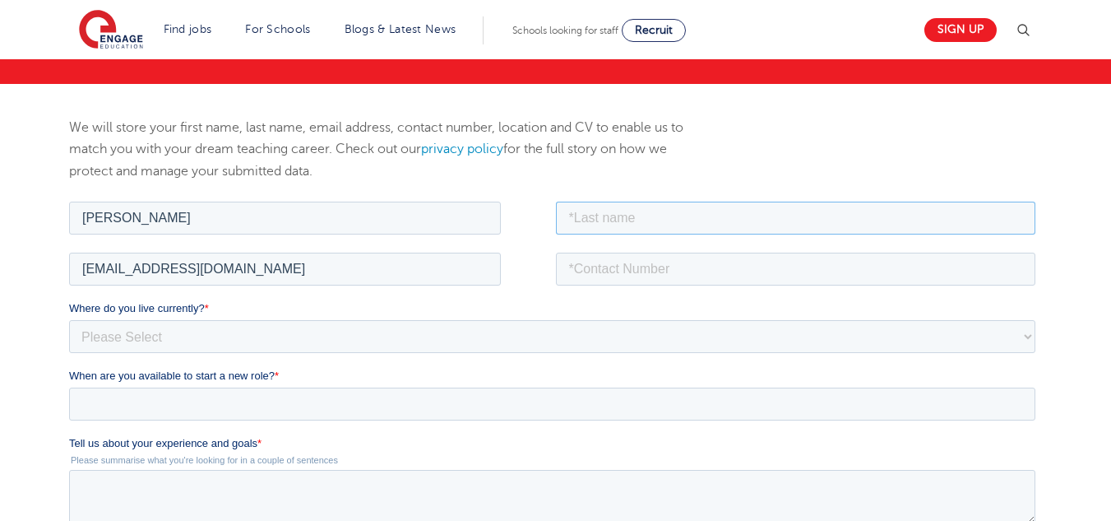
click at [626, 232] on input "text" at bounding box center [796, 217] width 480 height 33
type input "nasrin"
click at [649, 262] on input "tel" at bounding box center [796, 268] width 480 height 33
type input "07949743614"
click at [654, 321] on select "Please Select UK Canada Ireland Australia New Zealand Europe USA South Africa J…" at bounding box center [552, 335] width 966 height 33
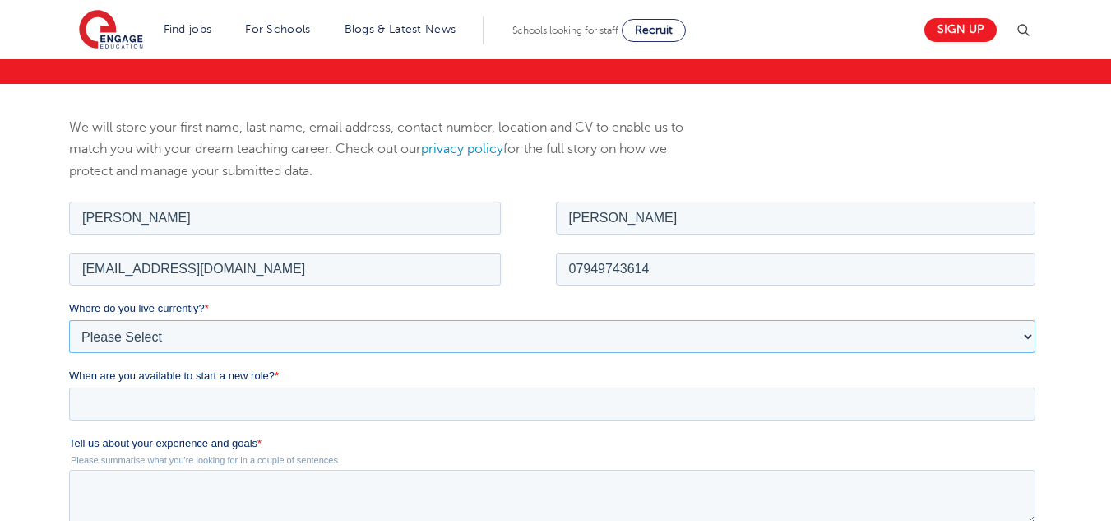
select select "UK"
click at [69, 319] on select "Please Select UK Canada Ireland Australia New Zealand Europe USA South Africa J…" at bounding box center [552, 335] width 966 height 33
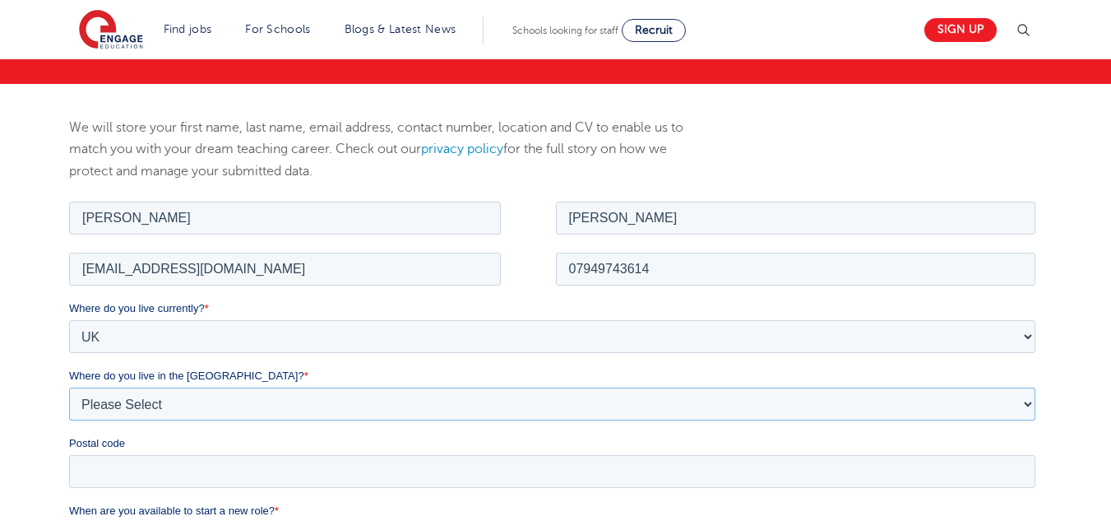
click at [382, 391] on select "Please Select Overseas Barnsley Bedfordshire Berkshire Bournemouth Bracknell Fo…" at bounding box center [552, 403] width 966 height 33
select select "[GEOGRAPHIC_DATA]"
click at [69, 387] on select "Please Select Overseas Barnsley Bedfordshire Berkshire Bournemouth Bracknell Fo…" at bounding box center [552, 403] width 966 height 33
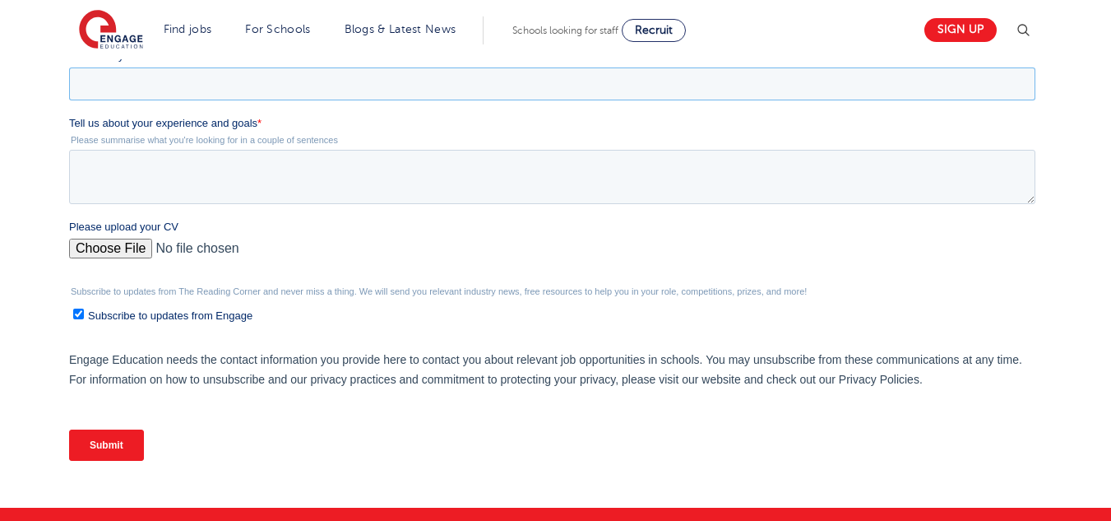
click at [447, 74] on input "When are you available to start a new role? *" at bounding box center [552, 83] width 966 height 33
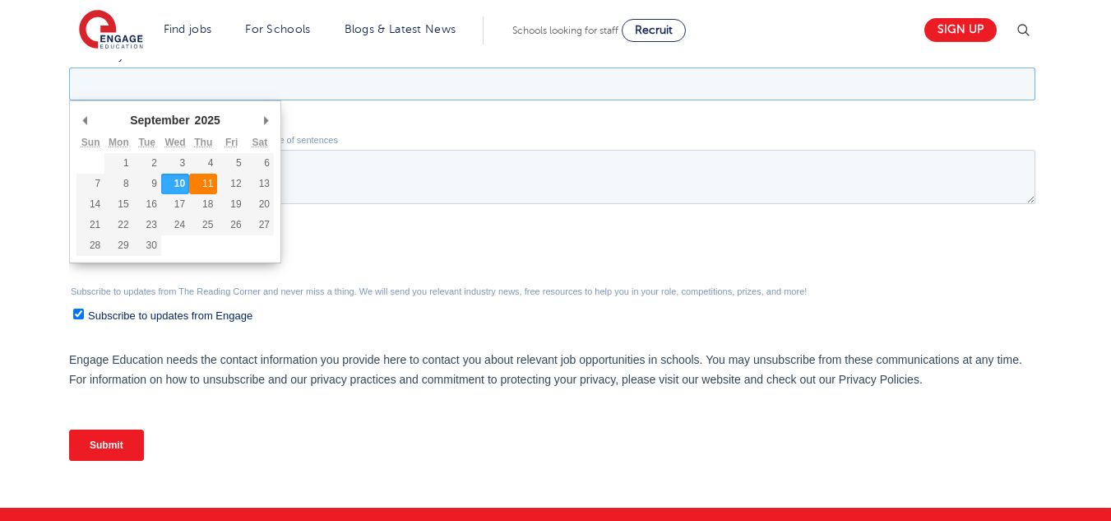
type div "2025-09-11"
type input "2025/09/11"
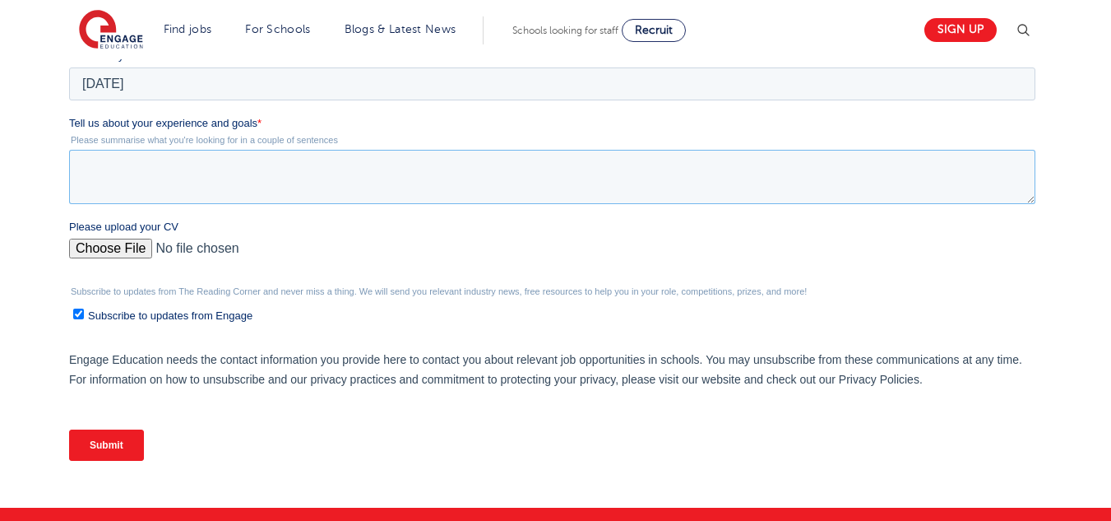
click at [200, 178] on textarea "Tell us about your experience and goals *" at bounding box center [552, 177] width 966 height 54
type textarea "i'm looking for part time, flexible work"
click at [117, 253] on input "Please upload your CV" at bounding box center [552, 254] width 966 height 33
type input "C:\fakepath\samiha cv.pdf"
click at [132, 438] on input "Submit" at bounding box center [106, 444] width 75 height 31
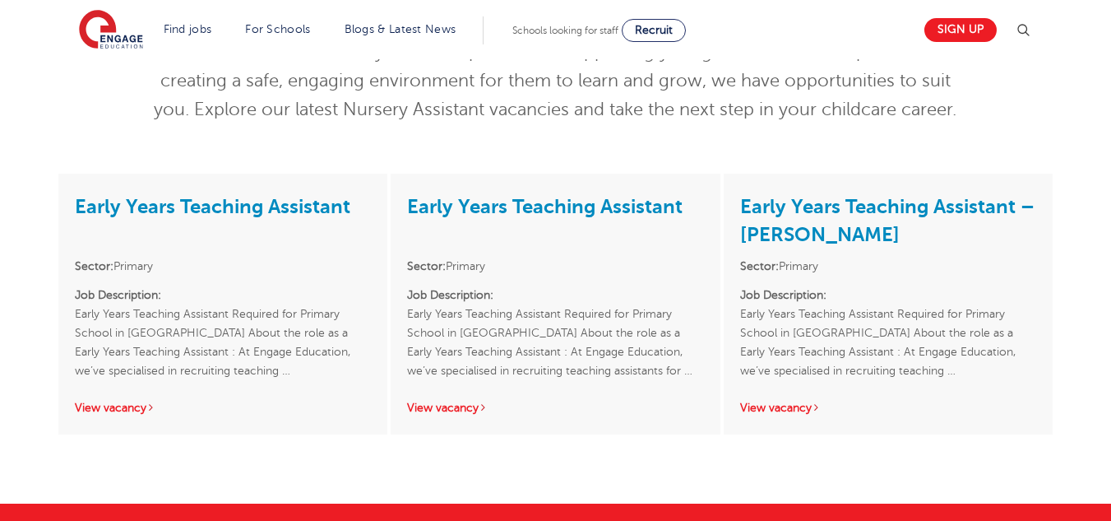
scroll to position [98, 0]
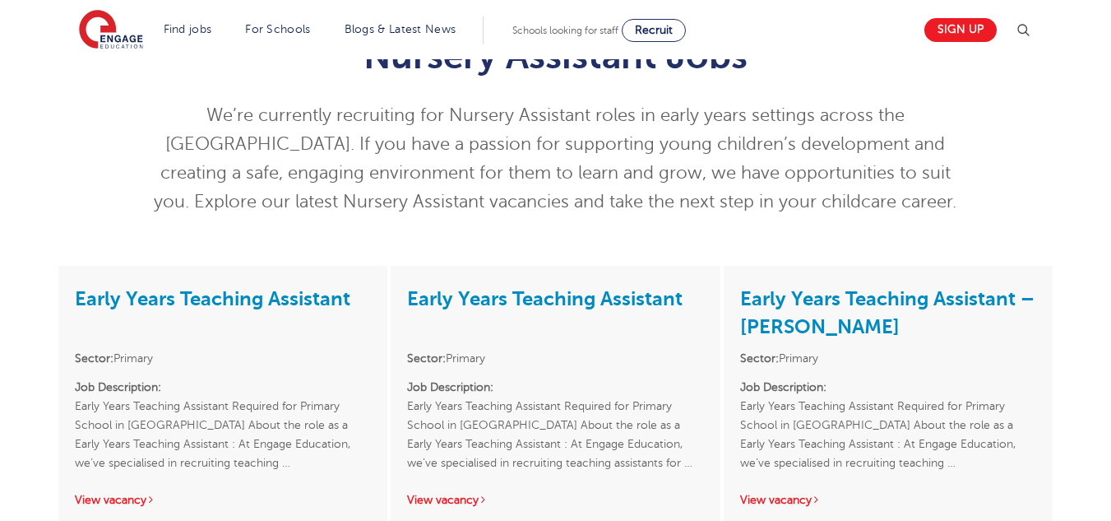
drag, startPoint x: 1123, startPoint y: 128, endPoint x: 1123, endPoint y: 172, distance: 43.6
click at [1110, 172] on html "Find jobs All vacancies We have one of the UK's largest database. and with hund…" at bounding box center [555, 469] width 1111 height 1135
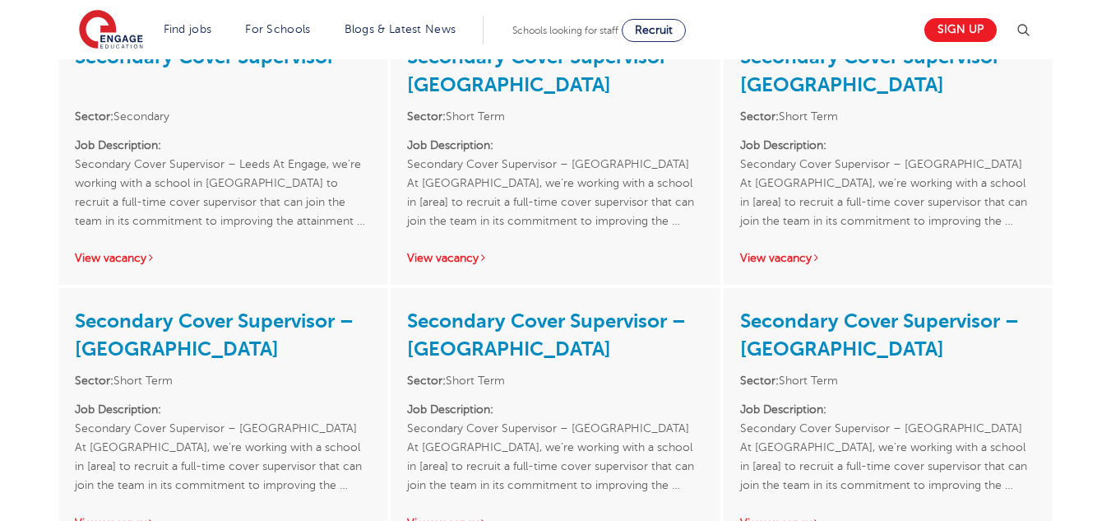
scroll to position [231, 0]
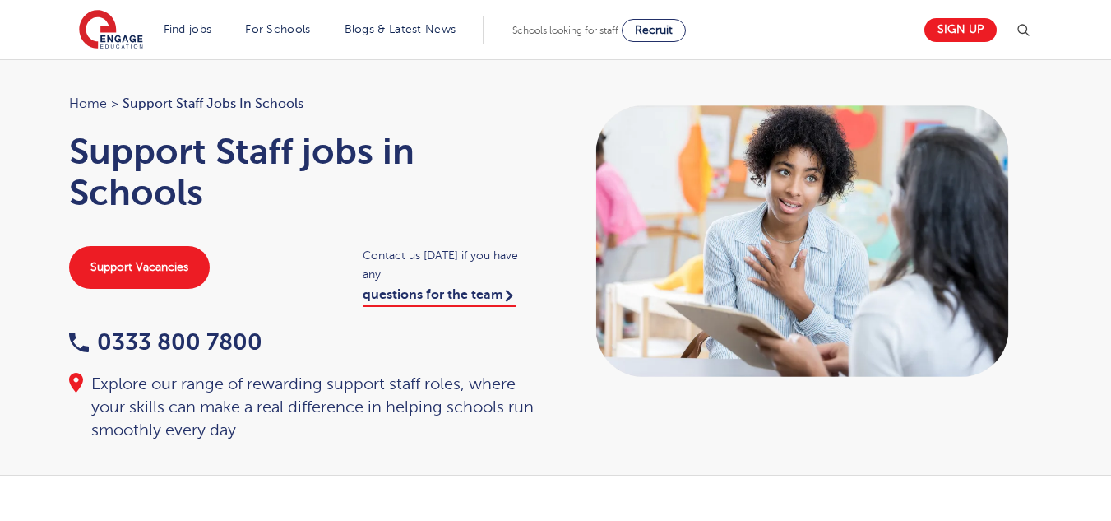
scroll to position [721, 0]
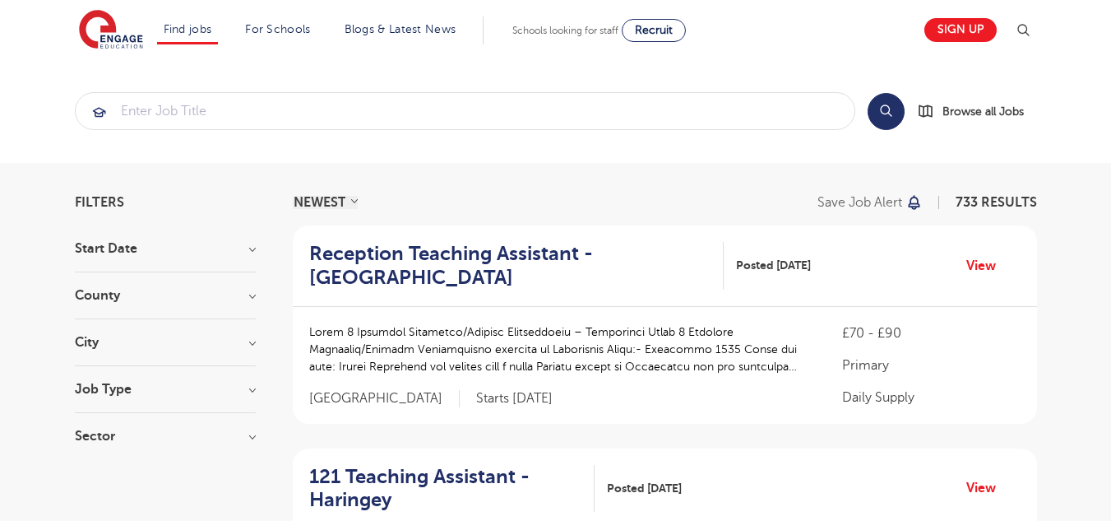
click at [183, 338] on h3 "City" at bounding box center [165, 342] width 181 height 13
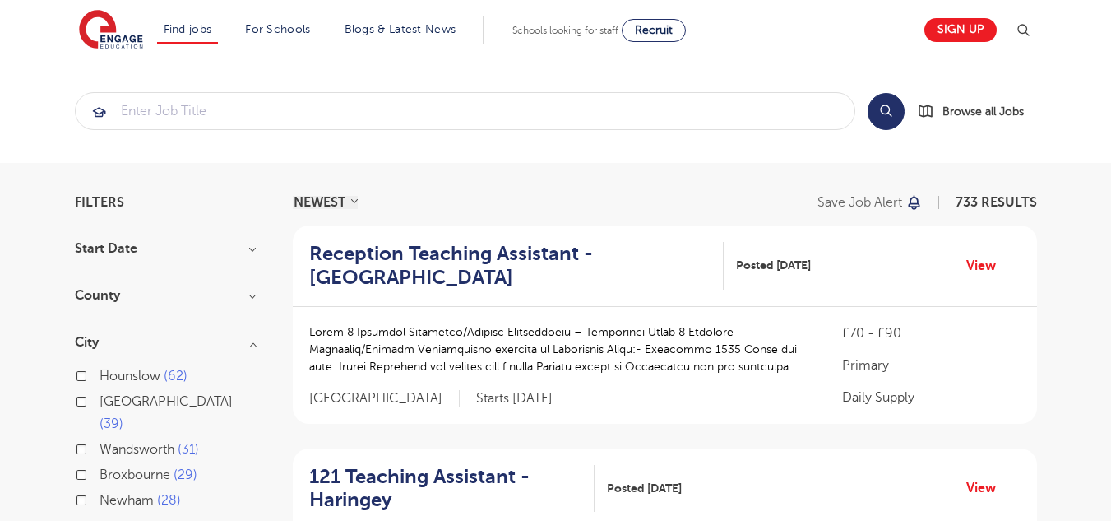
click at [222, 298] on h3 "County" at bounding box center [165, 295] width 181 height 13
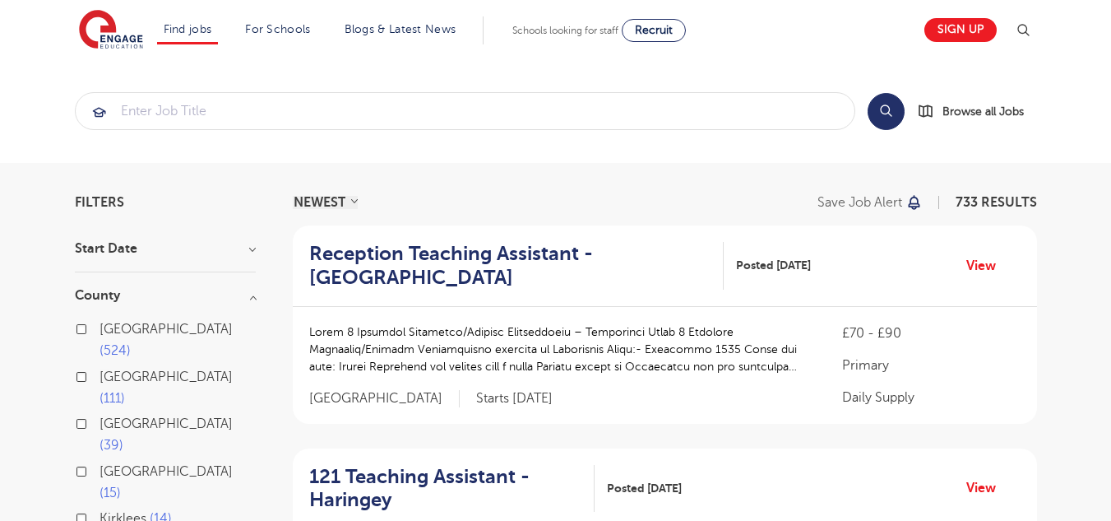
click at [131, 343] on span "524" at bounding box center [115, 350] width 31 height 15
click at [110, 332] on input "London 524" at bounding box center [105, 327] width 11 height 11
checkbox input "true"
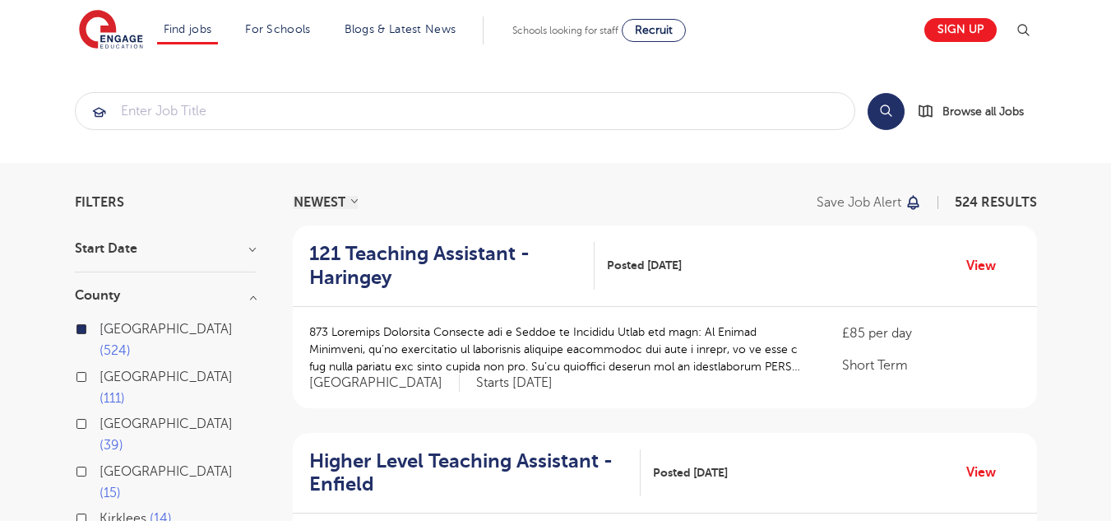
click at [219, 294] on h3 "County" at bounding box center [165, 295] width 181 height 13
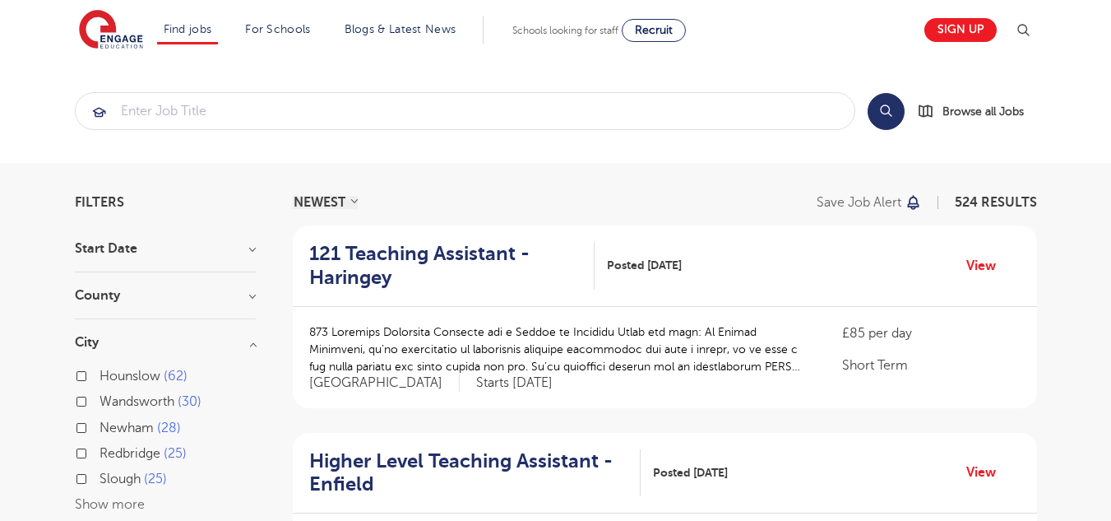
click at [204, 343] on h3 "City" at bounding box center [165, 342] width 181 height 13
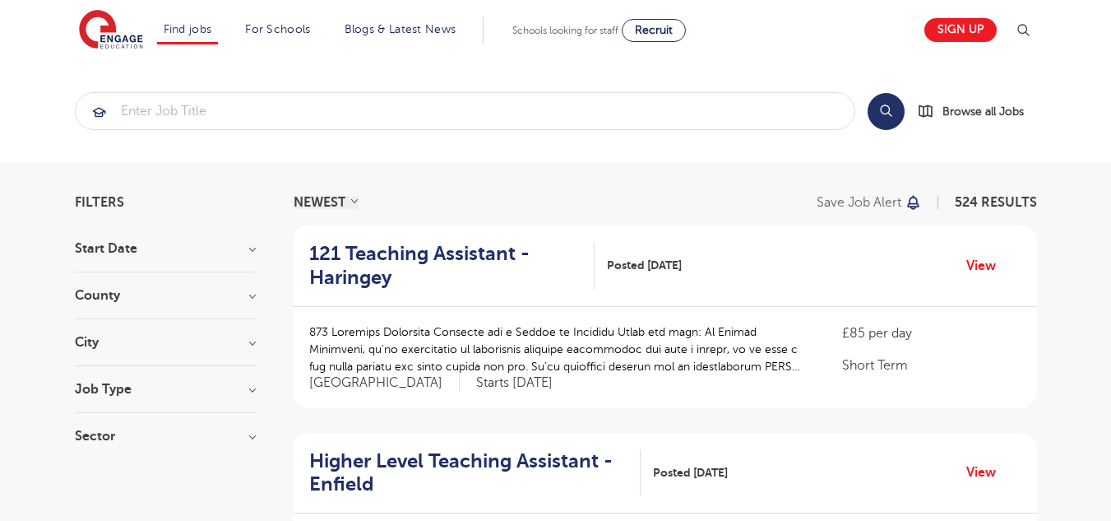
click at [178, 392] on h3 "Job Type" at bounding box center [165, 388] width 181 height 13
drag, startPoint x: 1081, startPoint y: 123, endPoint x: 1081, endPoint y: 215, distance: 92.9
click at [581, 100] on input "search" at bounding box center [465, 111] width 779 height 36
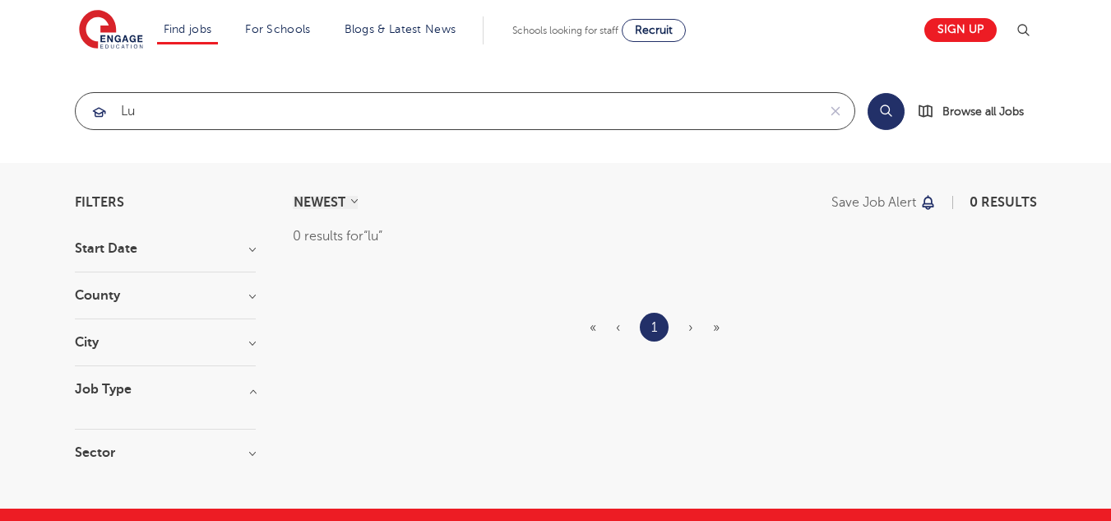
type input "l"
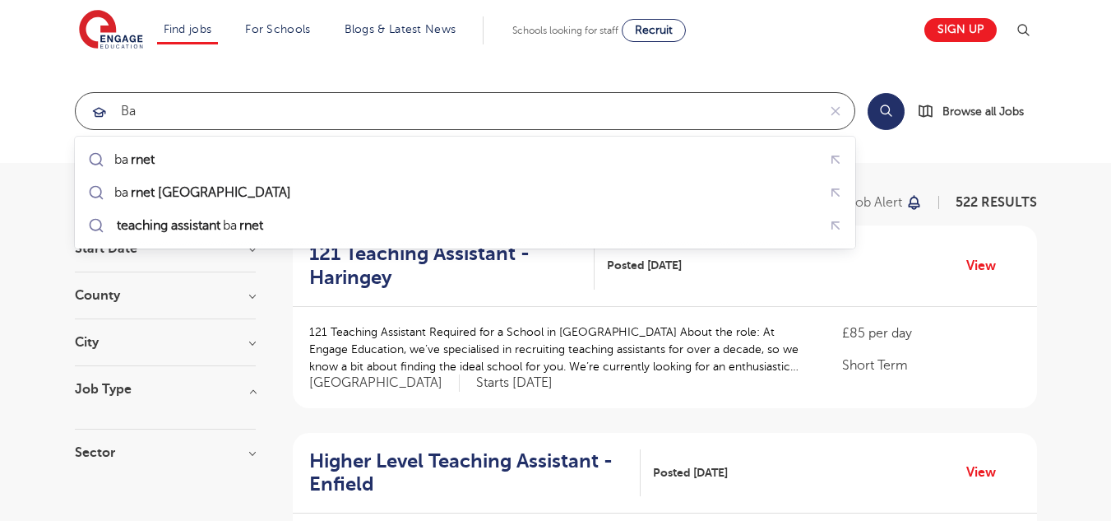
type input "b"
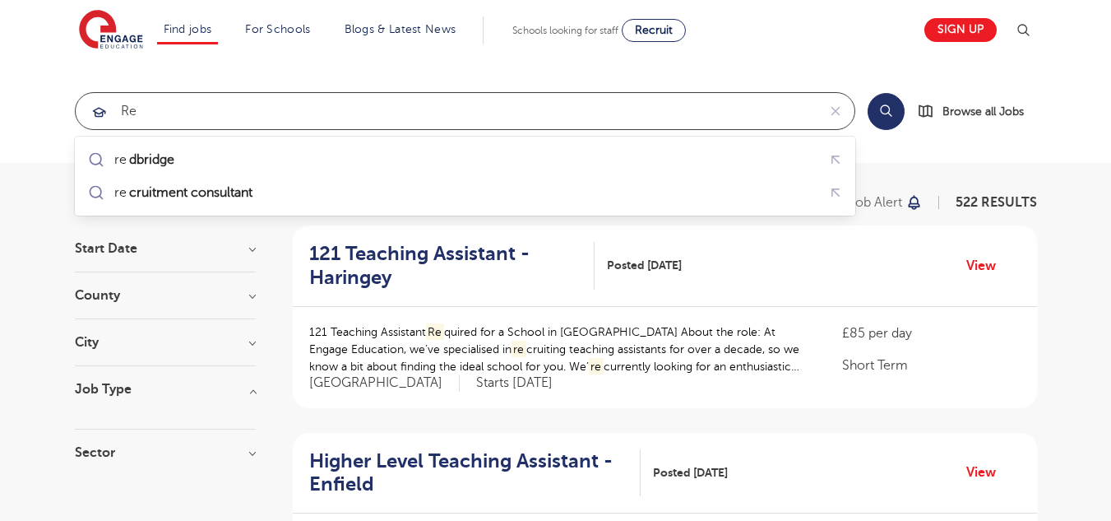
type input "r"
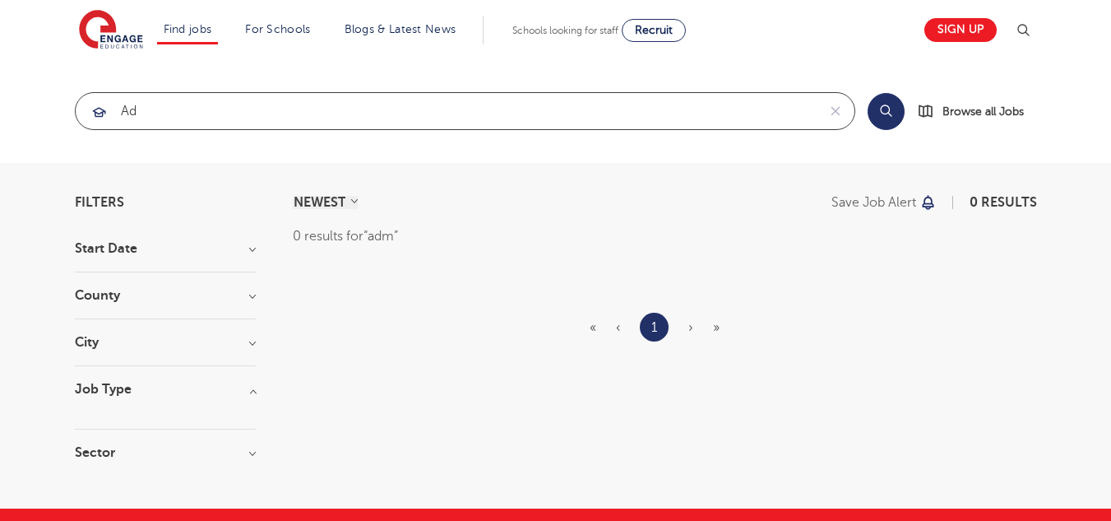
type input "a"
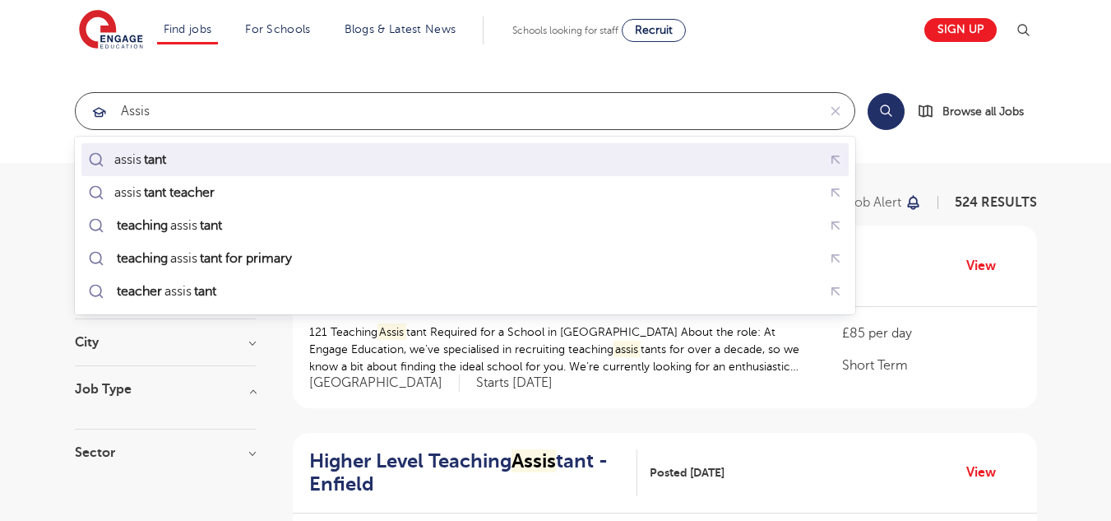
click at [499, 165] on div "assis tant" at bounding box center [465, 159] width 761 height 25
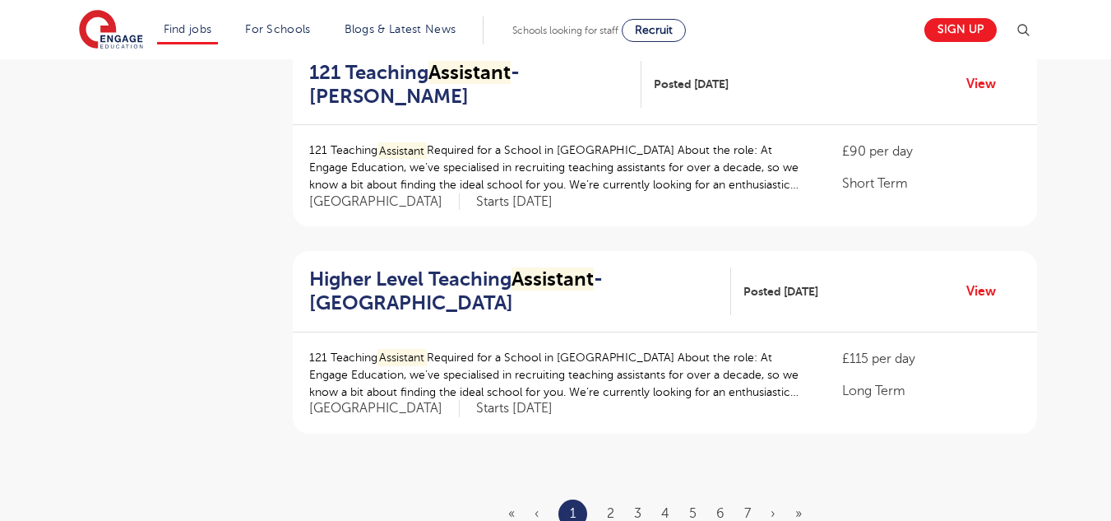
scroll to position [1875, 0]
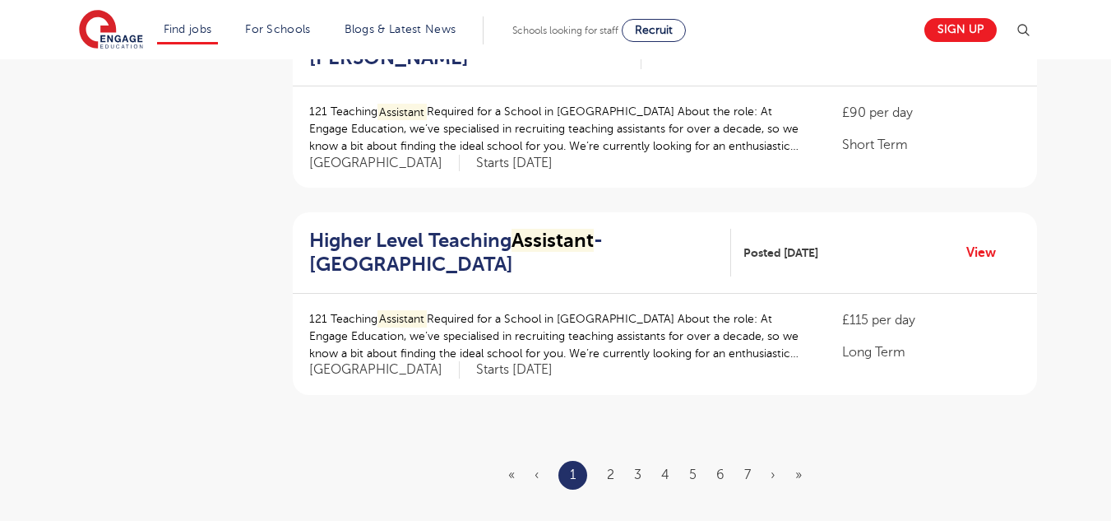
type input "assistant"
click at [732, 470] on ul "« ‹ 1 2 3 4 5 6 7 › »" at bounding box center [664, 475] width 313 height 29
click at [718, 470] on link "6" at bounding box center [720, 474] width 8 height 15
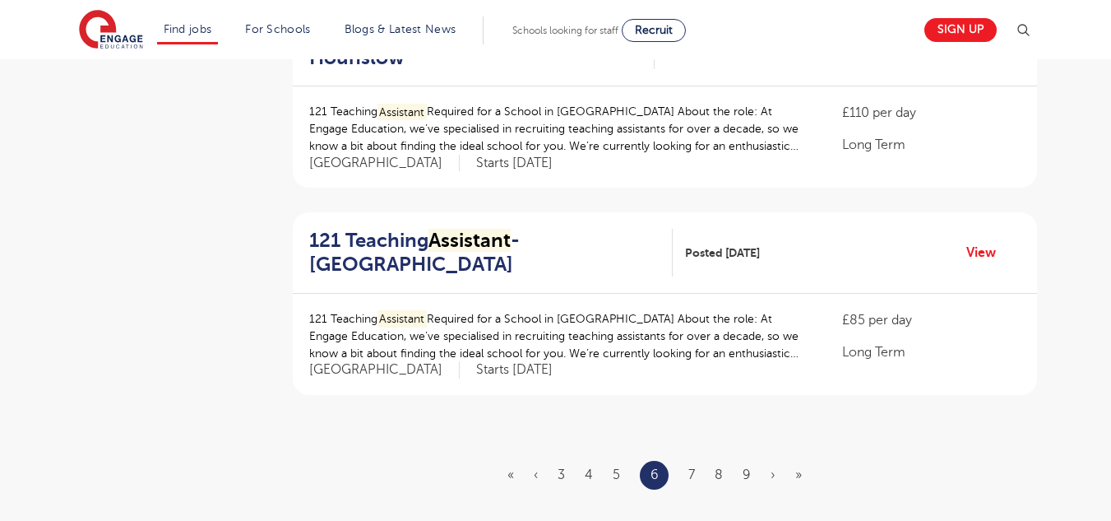
scroll to position [0, 0]
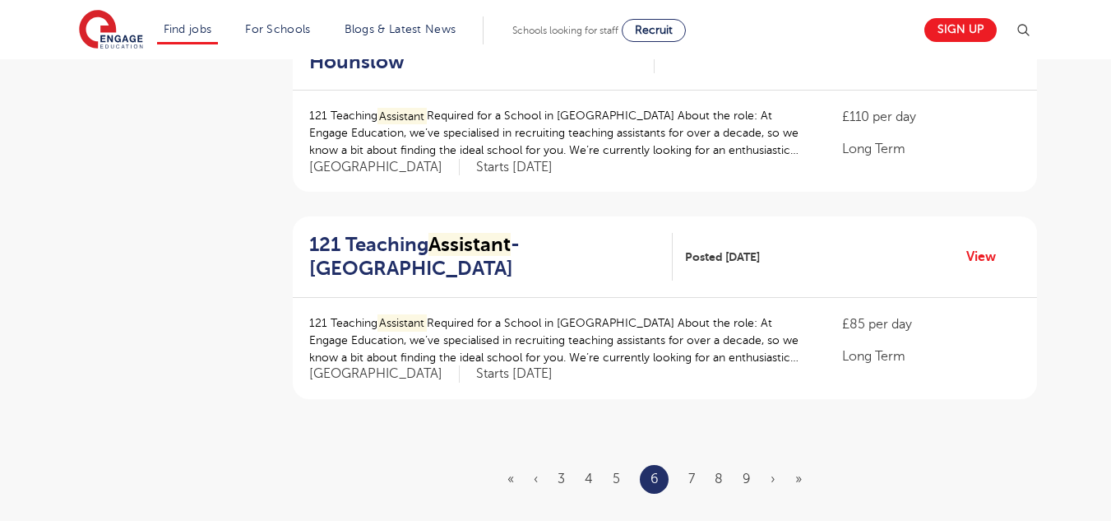
scroll to position [2030, 0]
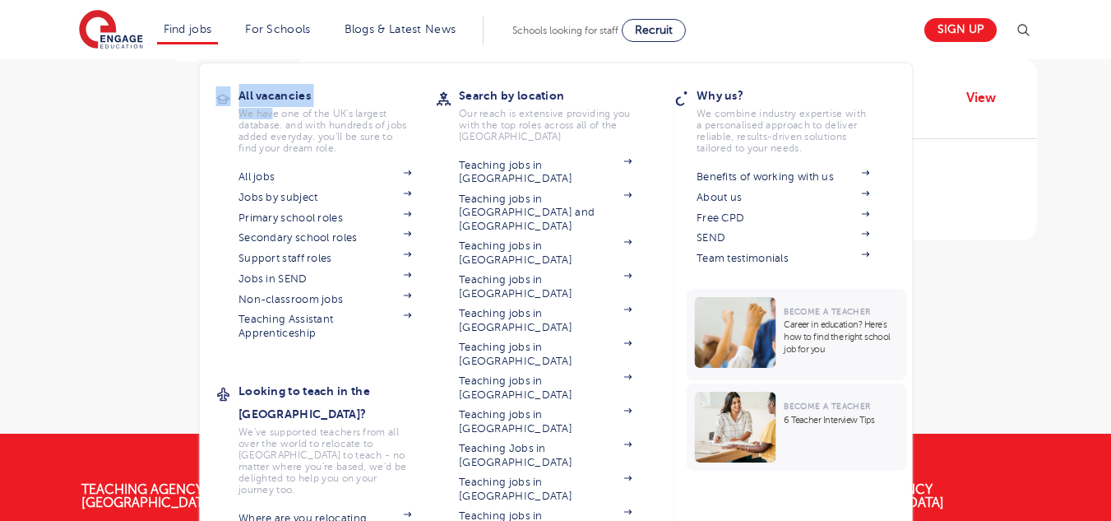
drag, startPoint x: 251, startPoint y: 81, endPoint x: 277, endPoint y: 114, distance: 42.8
click at [277, 114] on section "All vacancies We have one of the UK's largest database. and with hundreds of jo…" at bounding box center [435, 346] width 441 height 567
click at [307, 293] on link "Non-classroom jobs" at bounding box center [324, 299] width 173 height 13
click at [294, 330] on link "Teaching Assistant Apprenticeship" at bounding box center [324, 326] width 173 height 27
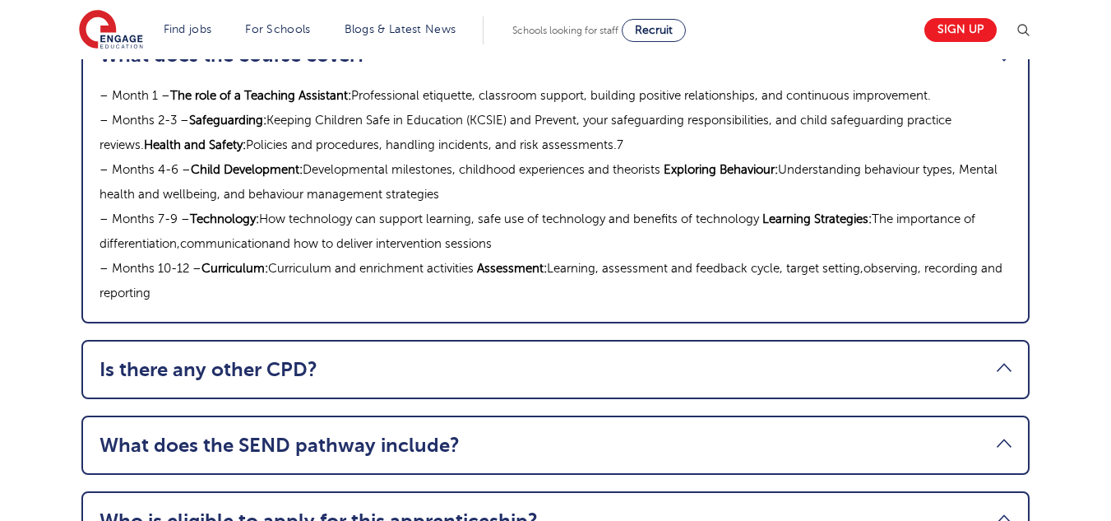
scroll to position [1753, 0]
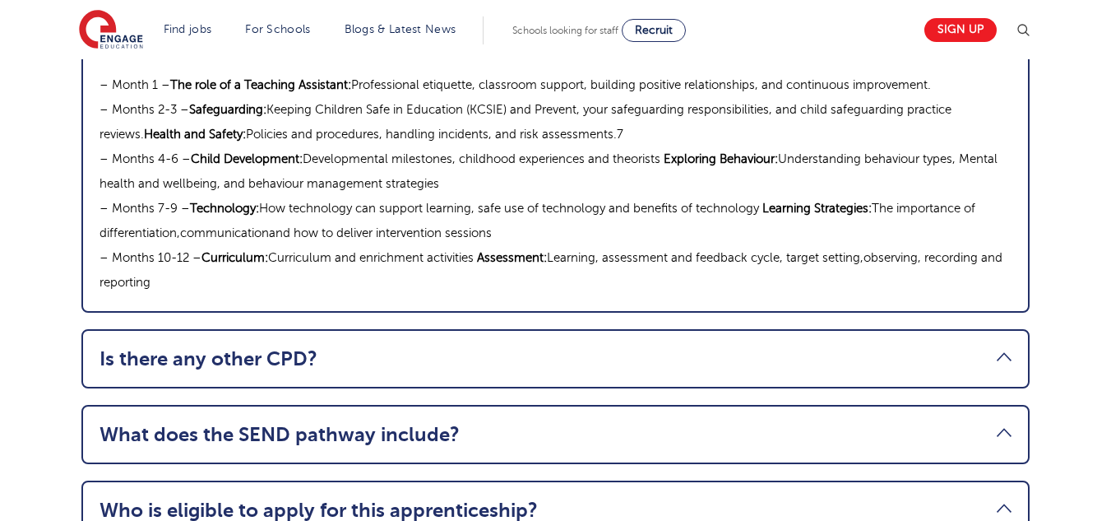
click at [796, 347] on link "Is there any other CPD?" at bounding box center [556, 358] width 912 height 23
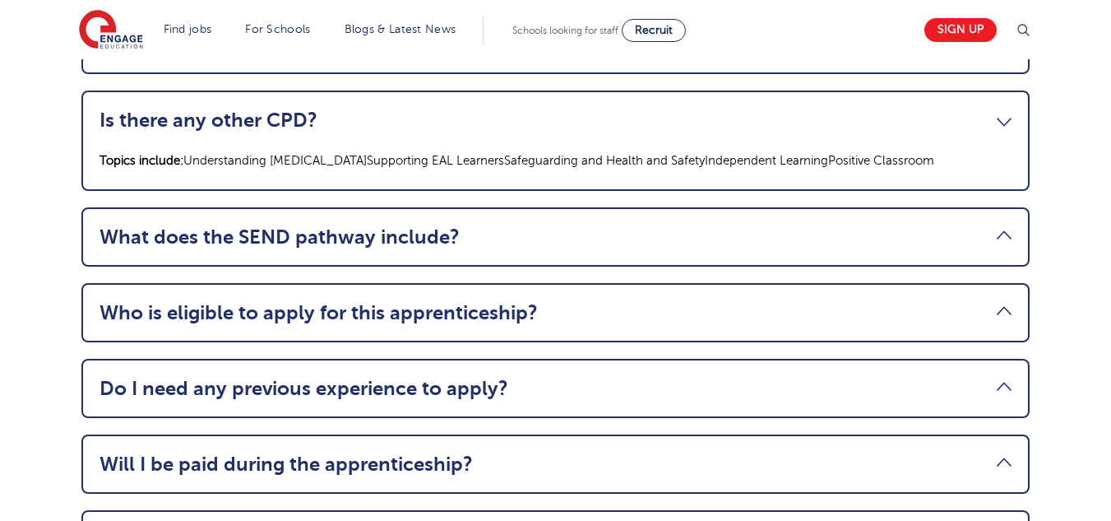
click at [936, 452] on link "Will I be paid during the apprenticeship?" at bounding box center [556, 463] width 912 height 23
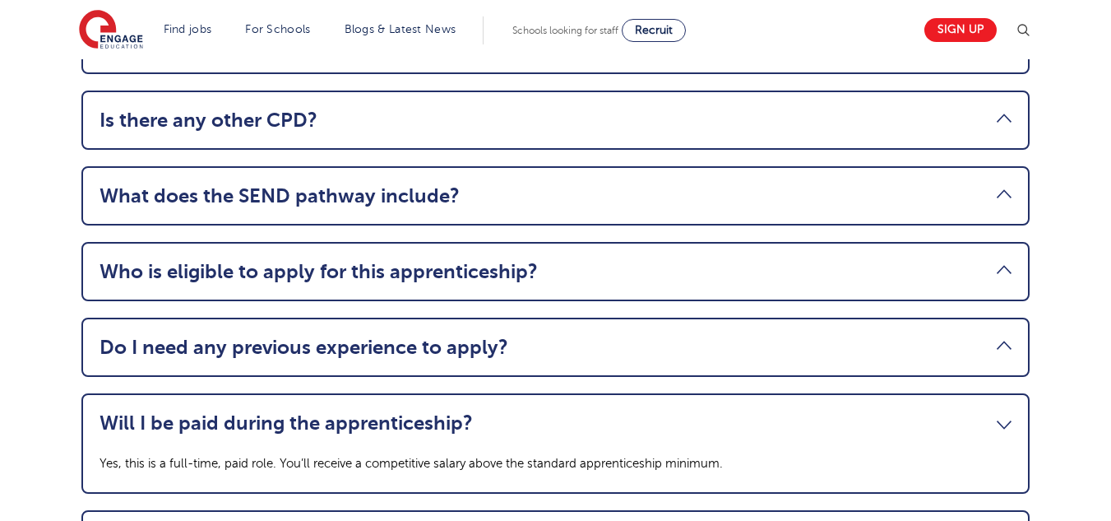
click at [920, 260] on link "Who is eligible to apply for this apprenticeship?" at bounding box center [556, 271] width 912 height 23
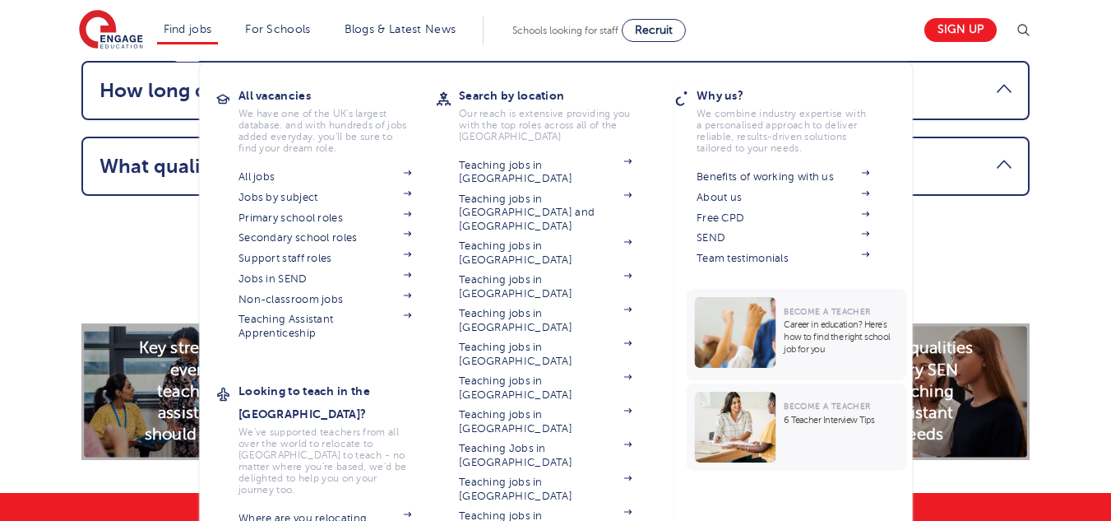
scroll to position [2259, 0]
